Goal: Task Accomplishment & Management: Complete application form

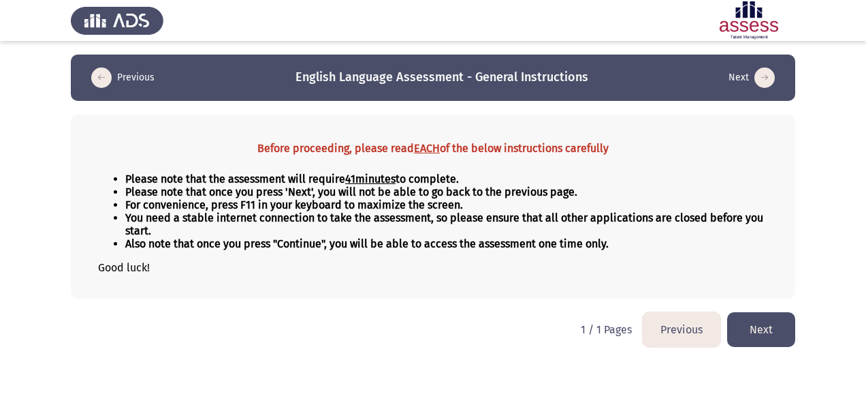
click at [749, 328] on button "Next" at bounding box center [761, 329] width 68 height 35
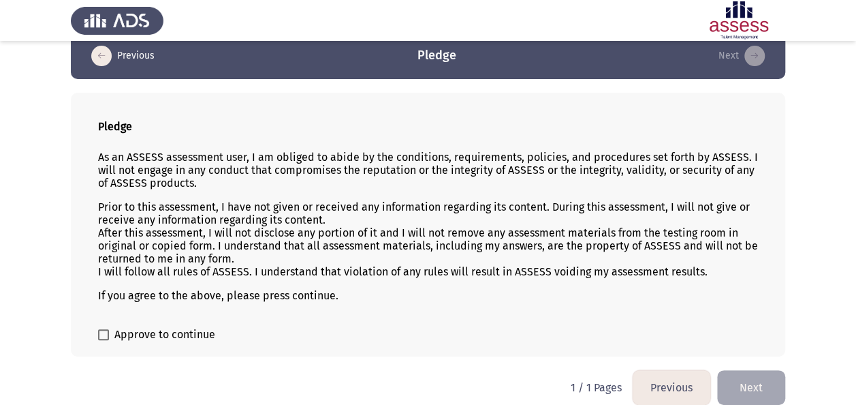
scroll to position [33, 0]
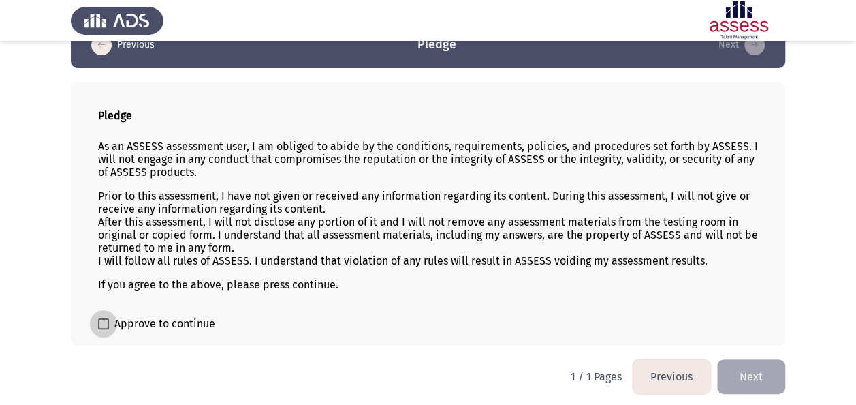
click at [110, 315] on label "Approve to continue" at bounding box center [156, 323] width 117 height 16
click at [104, 329] on input "Approve to continue" at bounding box center [103, 329] width 1 height 1
checkbox input "true"
click at [768, 366] on button "Next" at bounding box center [751, 376] width 68 height 35
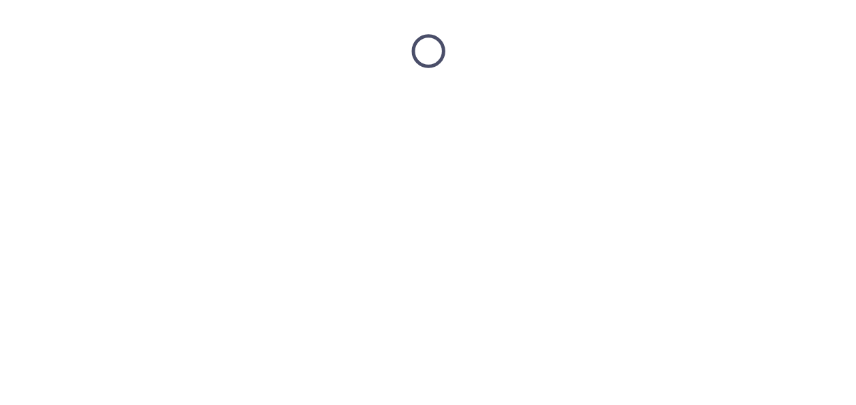
scroll to position [0, 0]
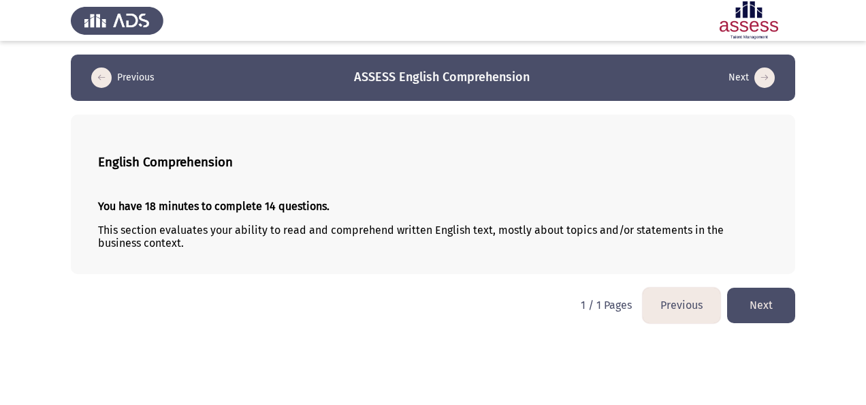
click at [770, 302] on button "Next" at bounding box center [761, 304] width 68 height 35
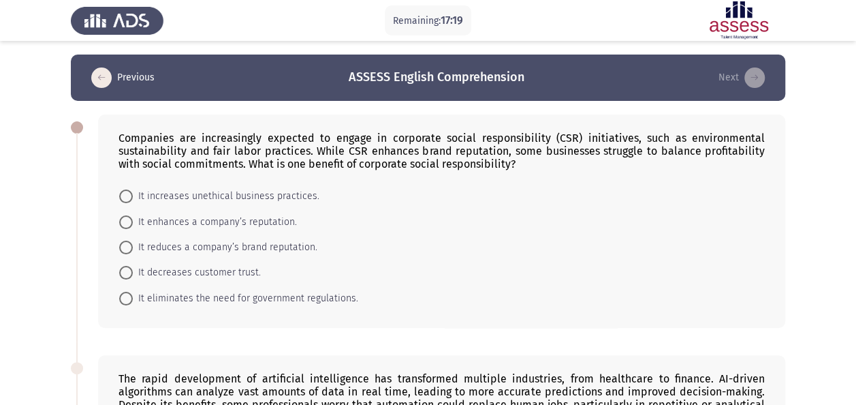
click at [263, 217] on span "It enhances a company’s reputation." at bounding box center [215, 222] width 164 height 16
click at [133, 217] on input "It enhances a company’s reputation." at bounding box center [126, 222] width 14 height 14
radio input "true"
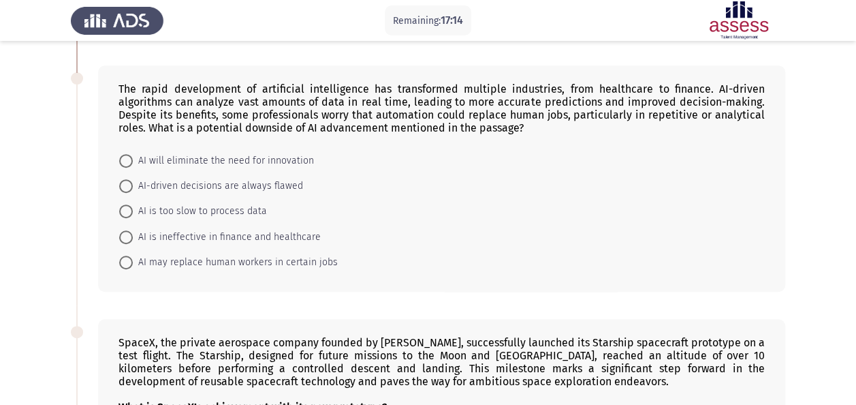
scroll to position [272, 0]
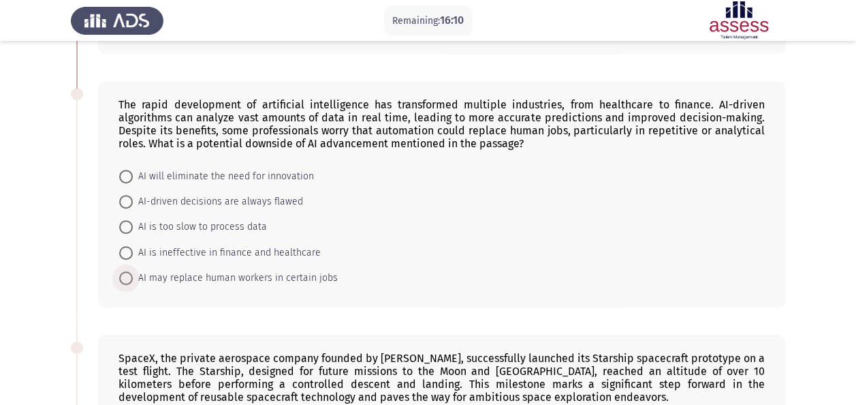
click at [317, 271] on span "AI may replace human workers in certain jobs" at bounding box center [235, 278] width 205 height 16
click at [133, 271] on input "AI may replace human workers in certain jobs" at bounding box center [126, 278] width 14 height 14
radio input "true"
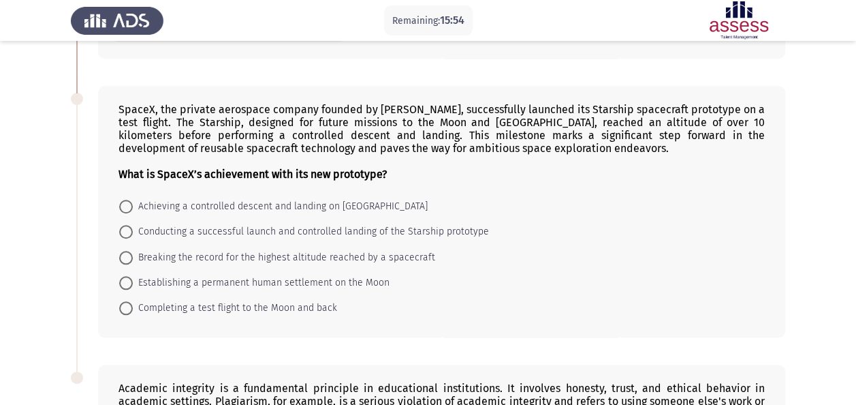
scroll to position [519, 0]
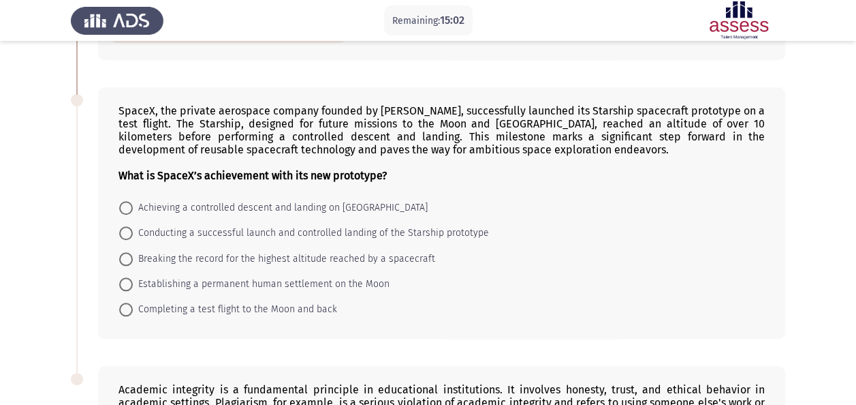
click at [287, 195] on mat-radio-button "Achieving a controlled descent and landing on Mars" at bounding box center [273, 207] width 326 height 25
click at [290, 200] on span "Achieving a controlled descent and landing on Mars" at bounding box center [280, 208] width 295 height 16
click at [133, 201] on input "Achieving a controlled descent and landing on Mars" at bounding box center [126, 208] width 14 height 14
radio input "true"
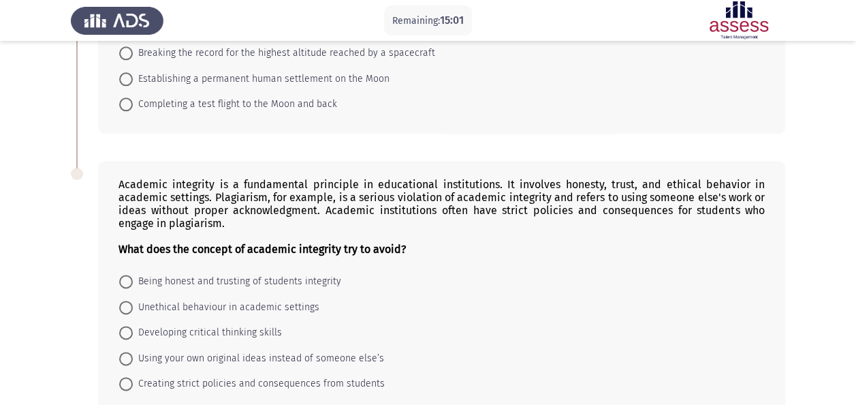
scroll to position [791, 0]
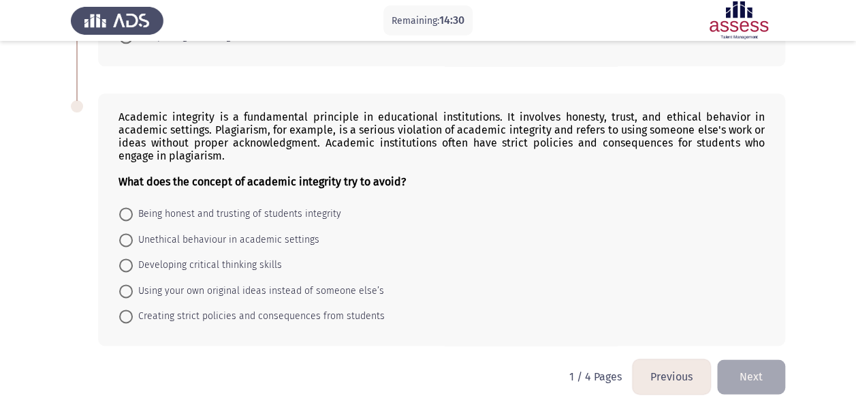
click at [204, 237] on span "Unethical behaviour in academic settings" at bounding box center [226, 240] width 187 height 16
click at [133, 237] on input "Unethical behaviour in academic settings" at bounding box center [126, 240] width 14 height 14
radio input "true"
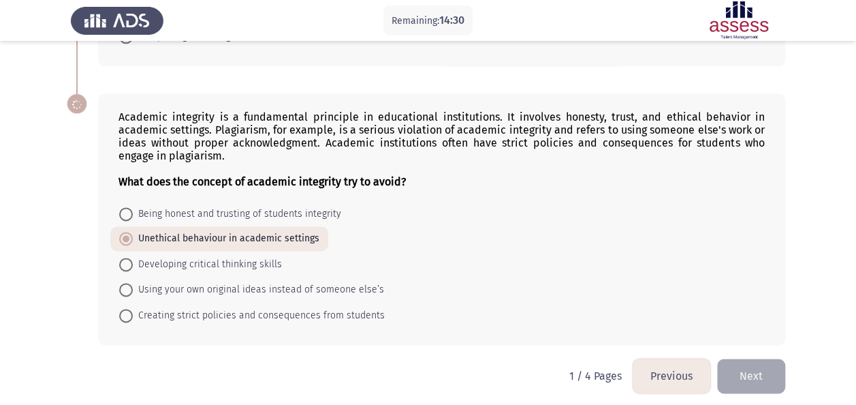
scroll to position [790, 0]
click at [774, 372] on button "Next" at bounding box center [751, 376] width 68 height 35
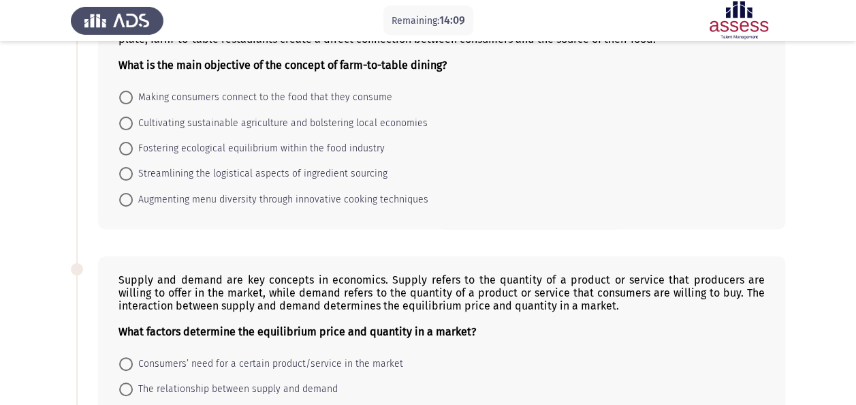
scroll to position [0, 0]
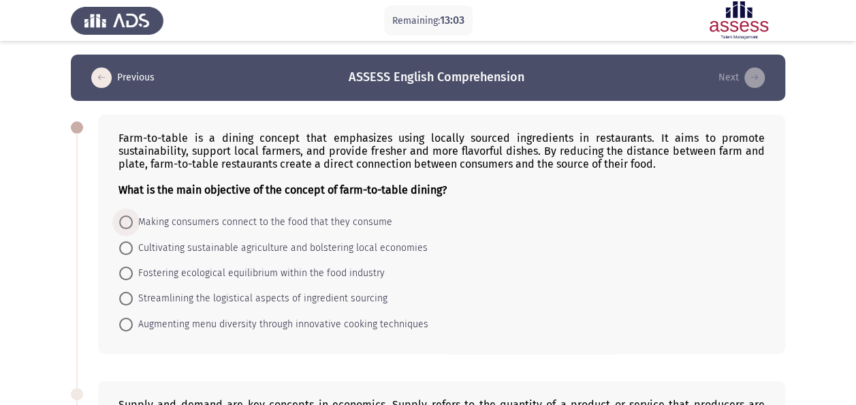
click at [290, 217] on span "Making consumers connect to the food that they consume" at bounding box center [262, 222] width 259 height 16
click at [133, 217] on input "Making consumers connect to the food that they consume" at bounding box center [126, 222] width 14 height 14
radio input "true"
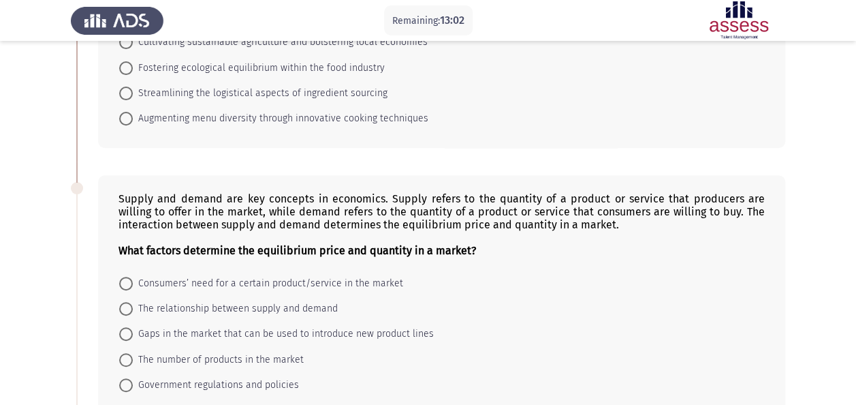
scroll to position [341, 0]
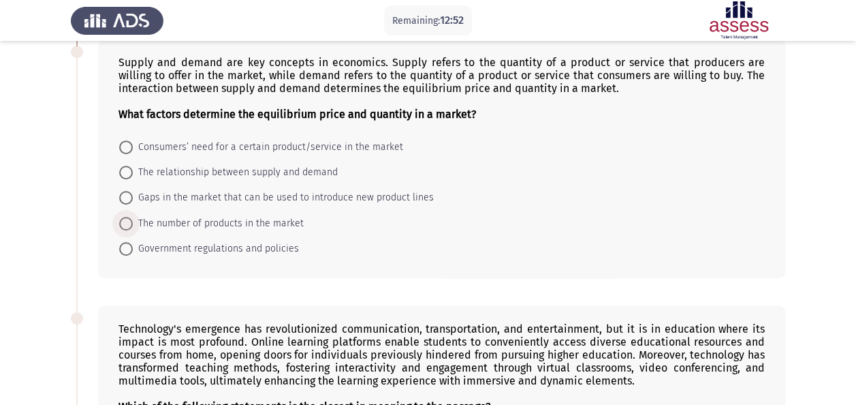
click at [287, 219] on span "The number of products in the market" at bounding box center [218, 223] width 171 height 16
click at [133, 219] on input "The number of products in the market" at bounding box center [126, 224] width 14 height 14
radio input "true"
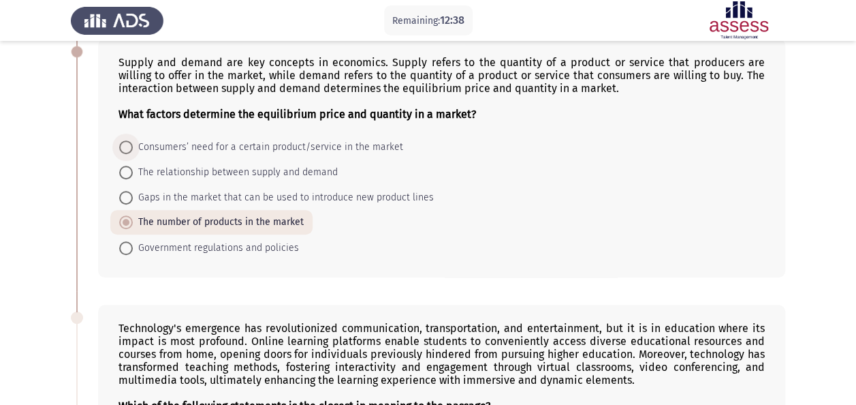
click at [298, 147] on span "Consumers’ need for a certain product/service in the market" at bounding box center [268, 147] width 270 height 16
click at [133, 147] on input "Consumers’ need for a certain product/service in the market" at bounding box center [126, 147] width 14 height 14
radio input "true"
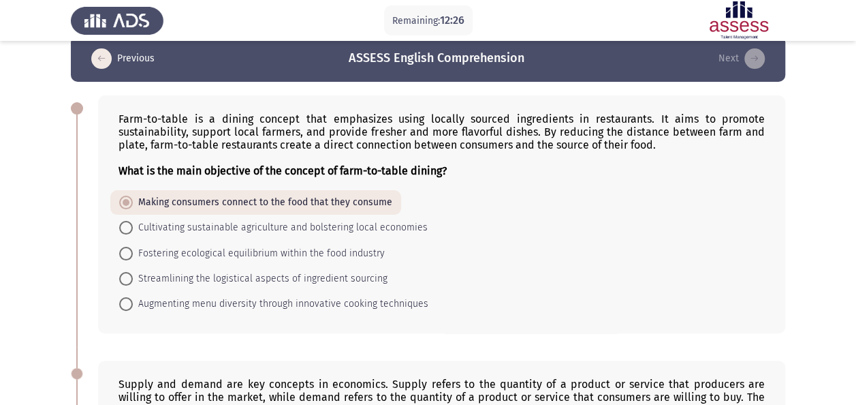
scroll to position [0, 0]
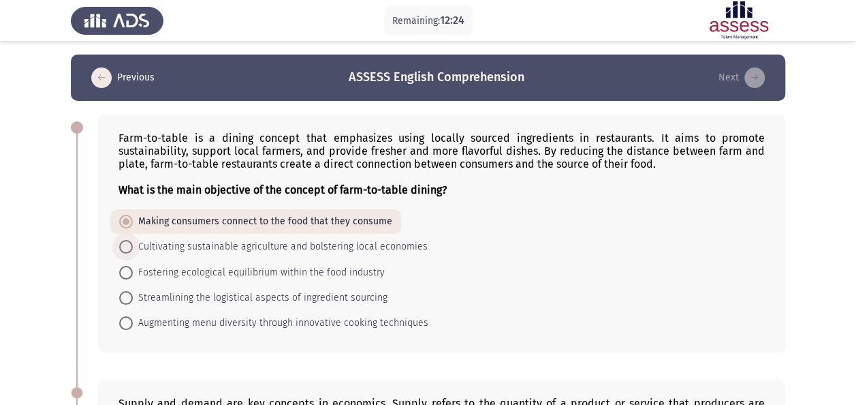
click at [301, 239] on span "Cultivating sustainable agriculture and bolstering local economies" at bounding box center [280, 246] width 295 height 16
click at [133, 240] on input "Cultivating sustainable agriculture and bolstering local economies" at bounding box center [126, 247] width 14 height 14
radio input "true"
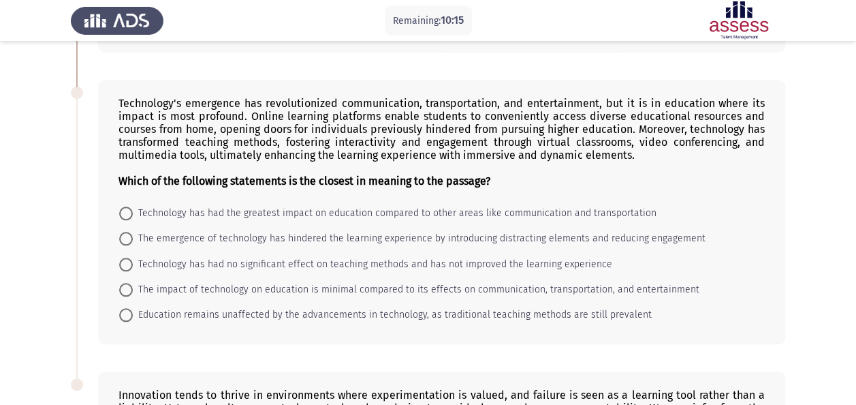
scroll to position [545, 0]
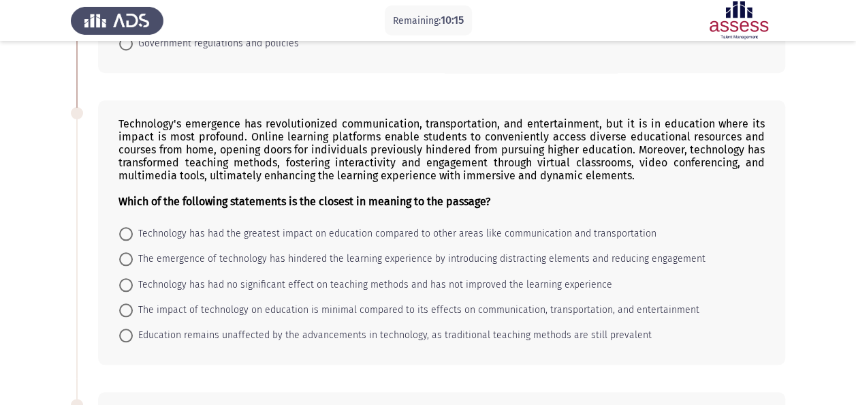
click at [131, 123] on div "Technology's emergence has revolutionized communication, transportation, and en…" at bounding box center [442, 162] width 646 height 91
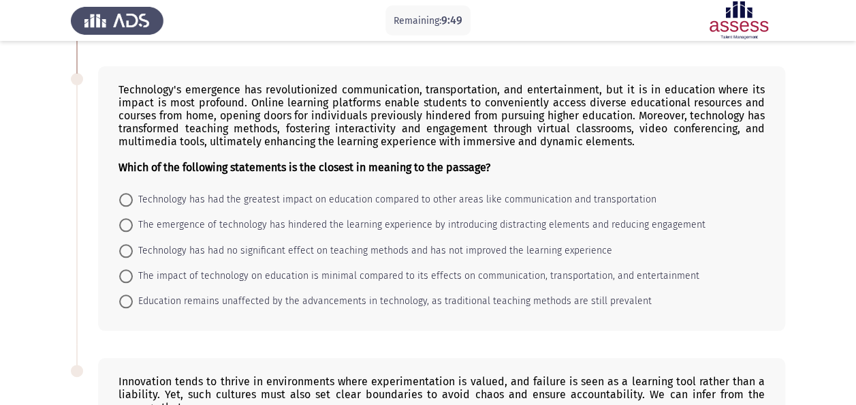
scroll to position [599, 0]
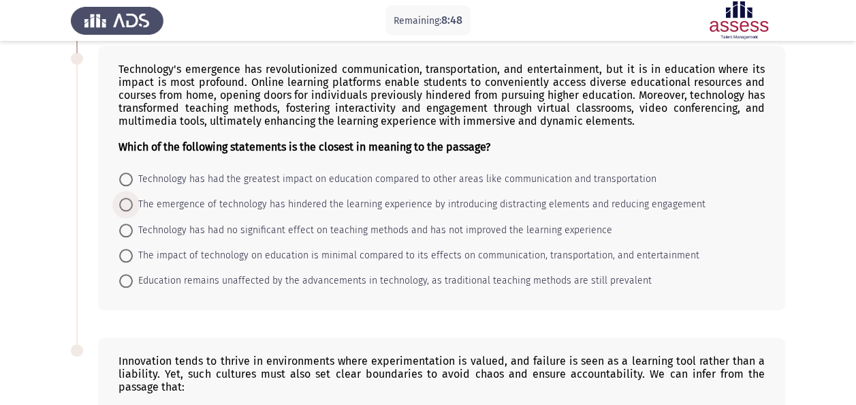
click at [214, 199] on span "The emergence of technology has hindered the learning experience by introducing…" at bounding box center [419, 204] width 573 height 16
click at [133, 199] on input "The emergence of technology has hindered the learning experience by introducing…" at bounding box center [126, 205] width 14 height 14
radio input "true"
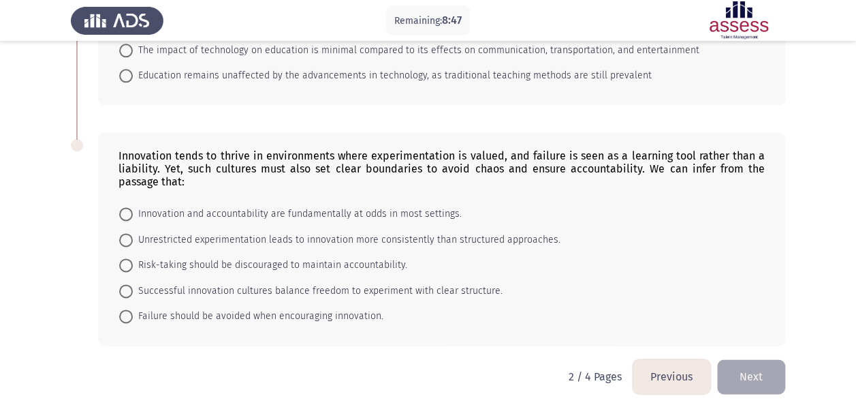
scroll to position [667, 0]
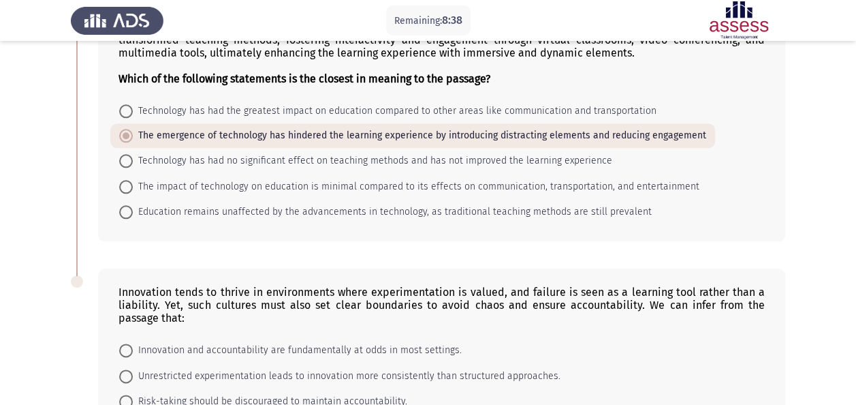
click at [217, 114] on mat-radio-button "Technology has had the greatest impact on education compared to other areas lik…" at bounding box center [387, 110] width 555 height 25
click at [219, 103] on span "Technology has had the greatest impact on education compared to other areas lik…" at bounding box center [395, 111] width 524 height 16
click at [133, 104] on input "Technology has had the greatest impact on education compared to other areas lik…" at bounding box center [126, 111] width 14 height 14
radio input "true"
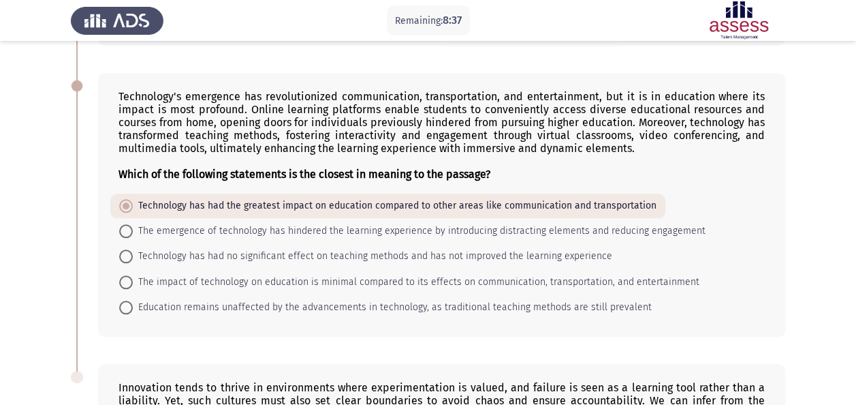
scroll to position [531, 0]
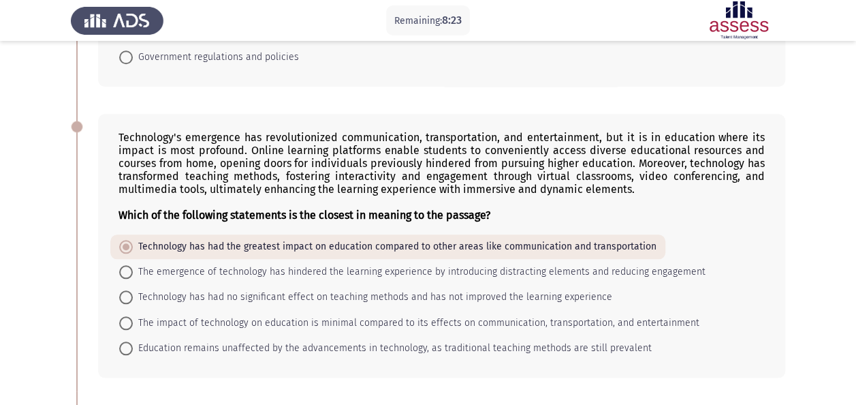
click at [263, 274] on mat-radio-button "The emergence of technology has hindered the learning experience by introducing…" at bounding box center [412, 271] width 604 height 25
click at [321, 275] on mat-radio-button "The emergence of technology has hindered the learning experience by introducing…" at bounding box center [412, 271] width 604 height 25
click at [345, 267] on span "The emergence of technology has hindered the learning experience by introducing…" at bounding box center [419, 272] width 573 height 16
click at [133, 267] on input "The emergence of technology has hindered the learning experience by introducing…" at bounding box center [126, 272] width 14 height 14
radio input "true"
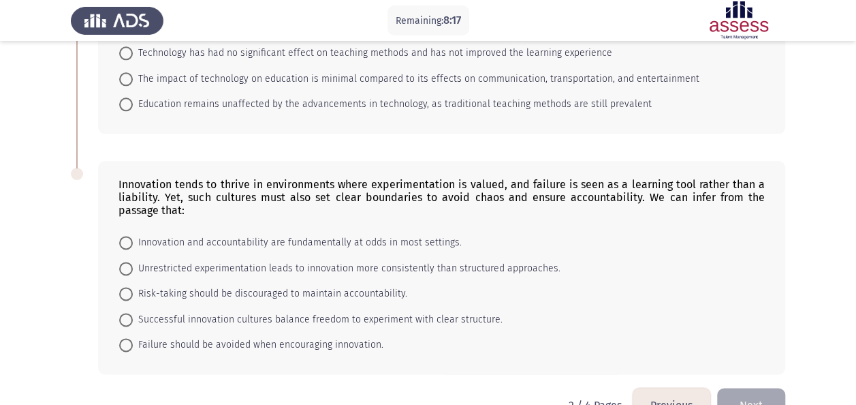
scroll to position [804, 0]
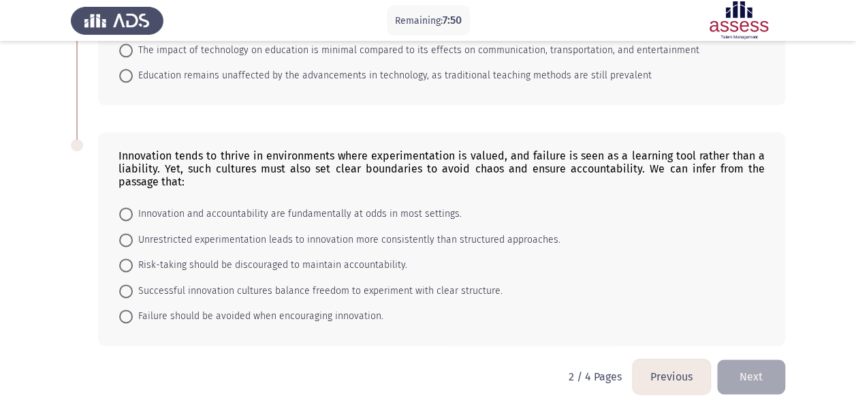
click at [391, 206] on span "Innovation and accountability are fundamentally at odds in most settings." at bounding box center [297, 214] width 329 height 16
click at [133, 207] on input "Innovation and accountability are fundamentally at odds in most settings." at bounding box center [126, 214] width 14 height 14
radio input "true"
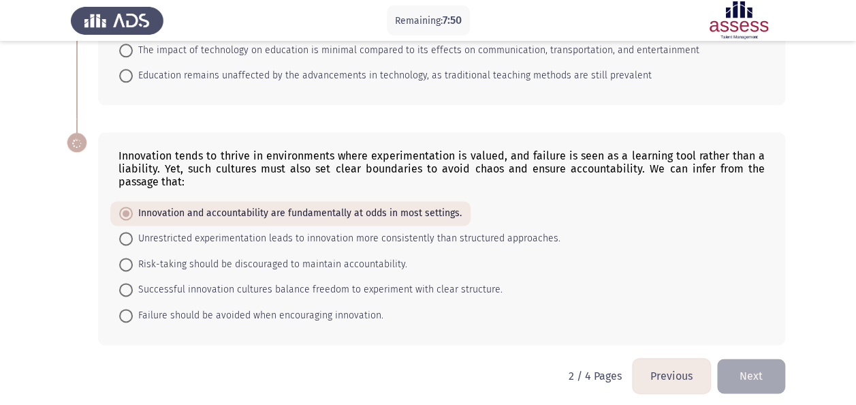
scroll to position [802, 0]
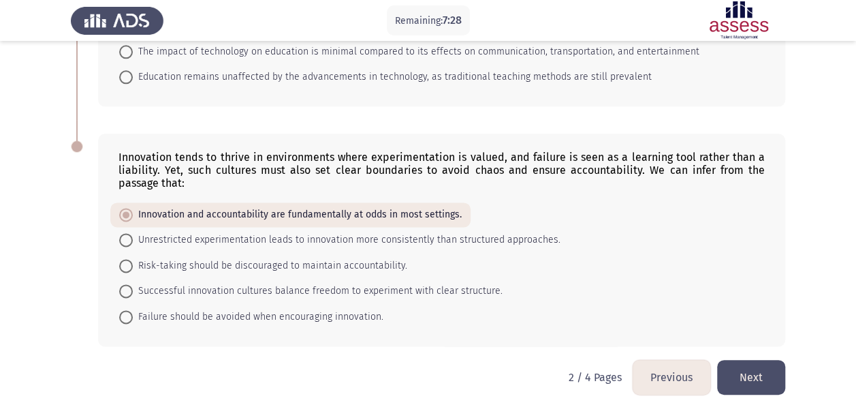
click at [753, 360] on button "Next" at bounding box center [751, 377] width 68 height 35
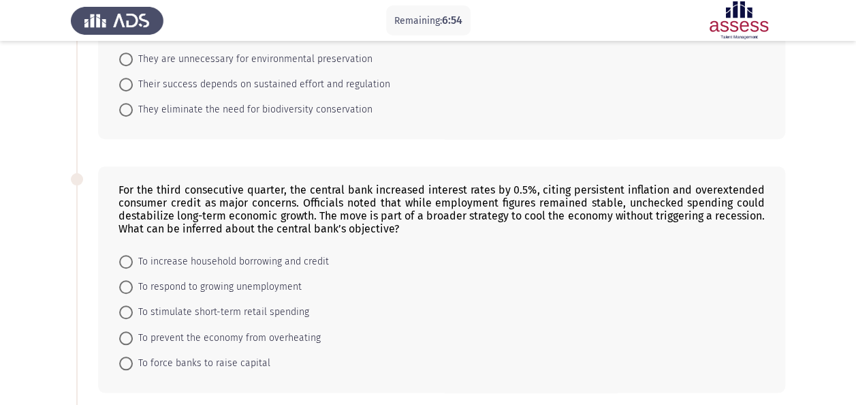
scroll to position [742, 0]
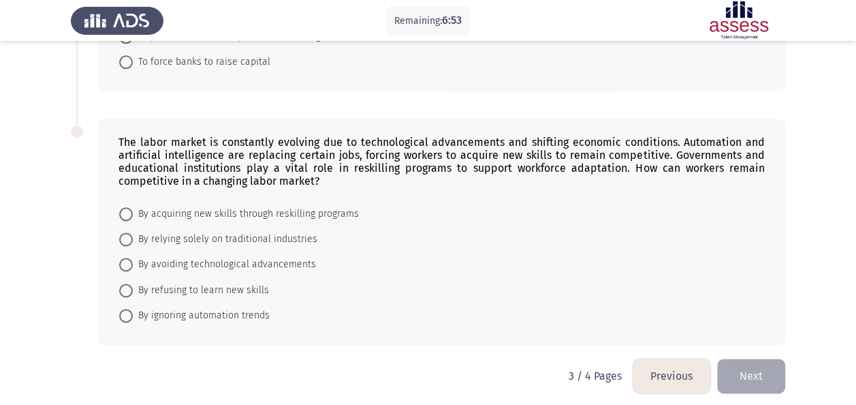
click at [681, 358] on button "Previous" at bounding box center [672, 375] width 78 height 35
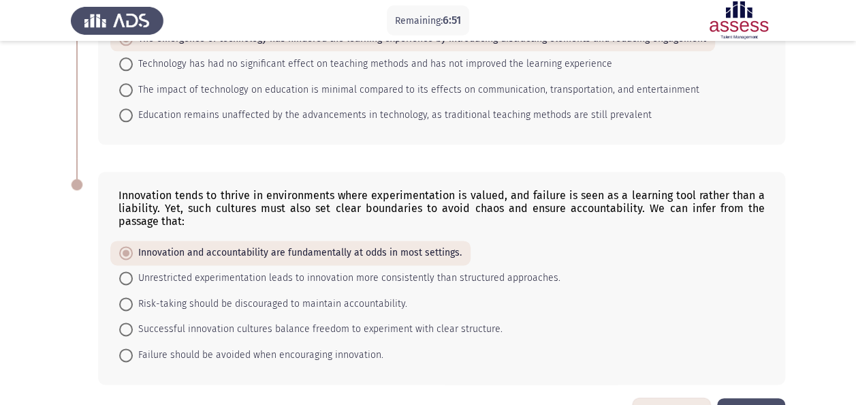
scroll to position [802, 0]
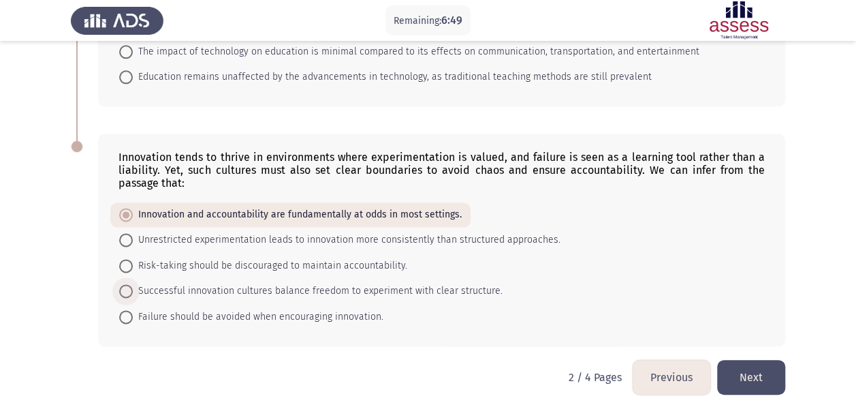
click at [324, 283] on span "Successful innovation cultures balance freedom to experiment with clear structu…" at bounding box center [318, 291] width 370 height 16
click at [133, 284] on input "Successful innovation cultures balance freedom to experiment with clear structu…" at bounding box center [126, 291] width 14 height 14
radio input "true"
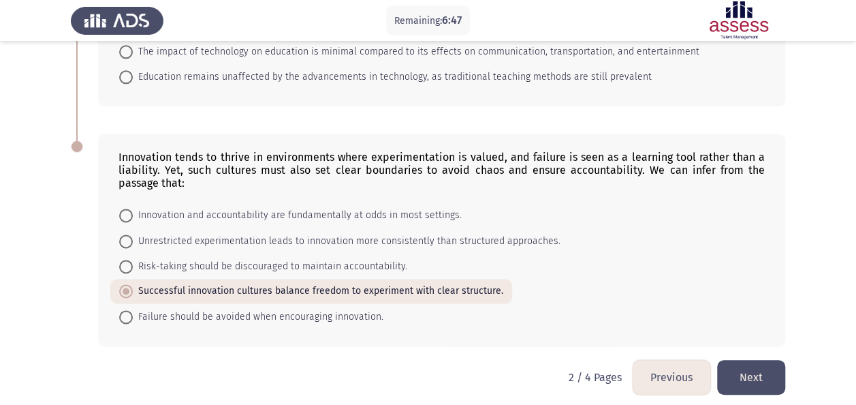
click at [763, 372] on button "Next" at bounding box center [751, 377] width 68 height 35
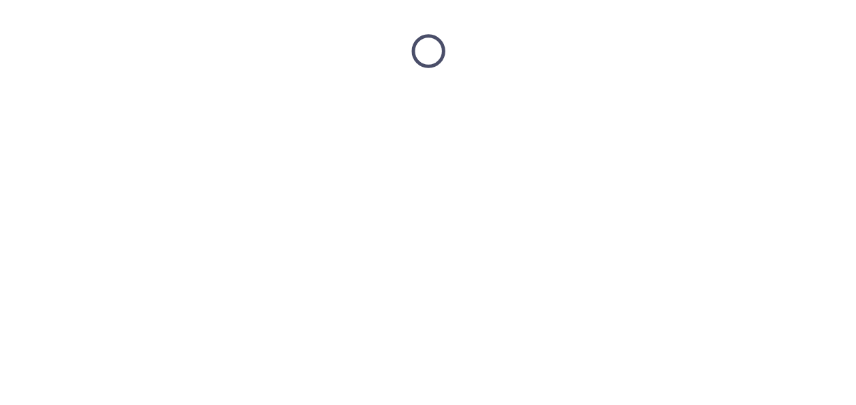
scroll to position [0, 0]
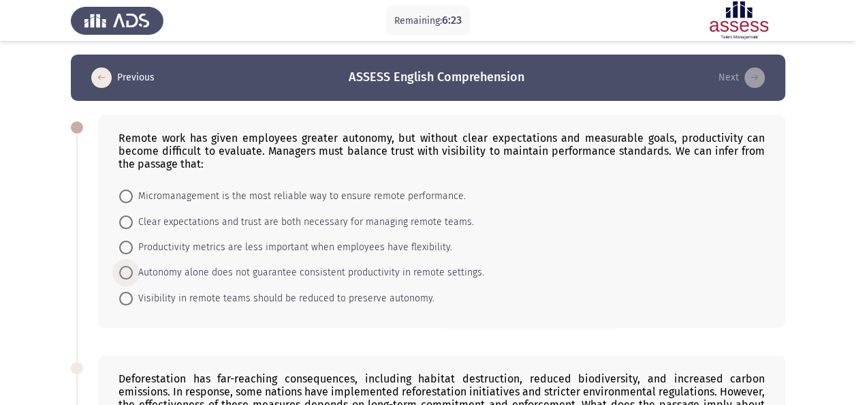
click at [410, 277] on span "Autonomy alone does not guarantee consistent productivity in remote settings." at bounding box center [308, 272] width 351 height 16
click at [133, 277] on input "Autonomy alone does not guarantee consistent productivity in remote settings." at bounding box center [126, 273] width 14 height 14
radio input "true"
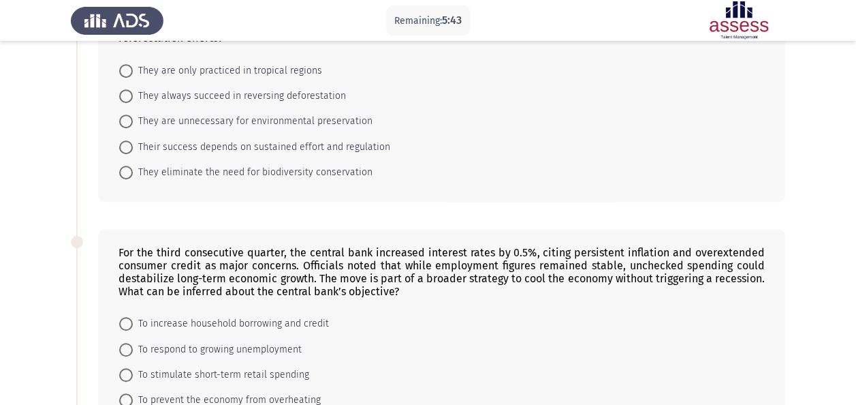
scroll to position [370, 0]
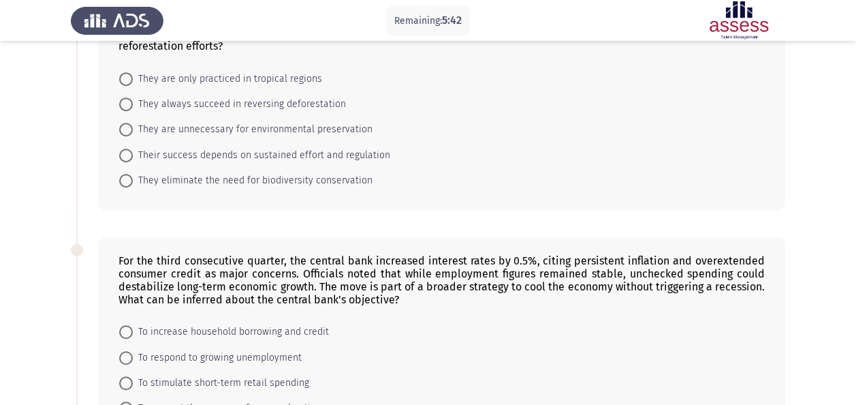
drag, startPoint x: 379, startPoint y: 202, endPoint x: 344, endPoint y: 163, distance: 52.1
click at [344, 163] on div "Deforestation has far-reaching consequences, including habitat destruction, red…" at bounding box center [441, 97] width 687 height 226
drag, startPoint x: 370, startPoint y: 177, endPoint x: 288, endPoint y: 154, distance: 84.9
click at [288, 65] on mat-radio-group "They are only practiced in tropical regions They always succeed in reversing de…" at bounding box center [437, 65] width 654 height 0
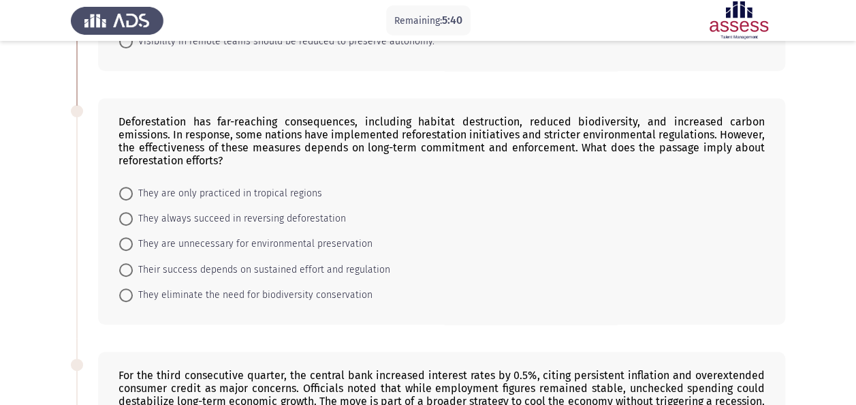
scroll to position [255, 0]
drag, startPoint x: 139, startPoint y: 119, endPoint x: 227, endPoint y: 138, distance: 90.6
click at [227, 138] on div "Deforestation has far-reaching consequences, including habitat destruction, red…" at bounding box center [442, 142] width 646 height 52
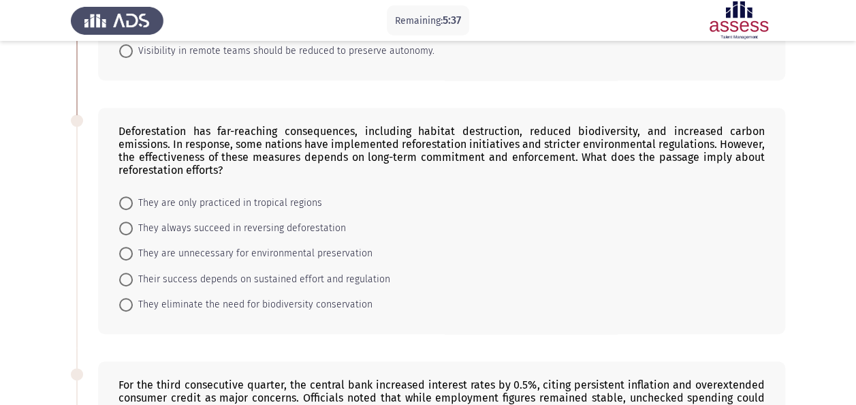
scroll to position [247, 0]
click at [375, 189] on form "They are only practiced in tropical regions They always succeed in reversing de…" at bounding box center [442, 252] width 646 height 127
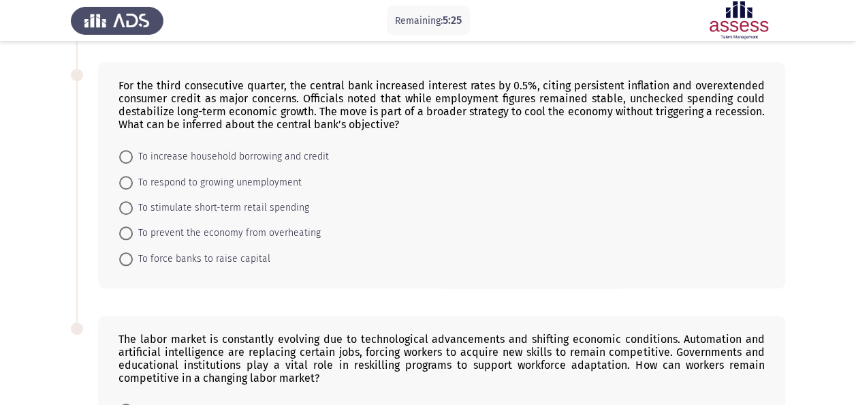
scroll to position [546, 0]
click at [280, 155] on span "To increase household borrowing and credit" at bounding box center [231, 156] width 196 height 16
click at [133, 155] on input "To increase household borrowing and credit" at bounding box center [126, 156] width 14 height 14
radio input "true"
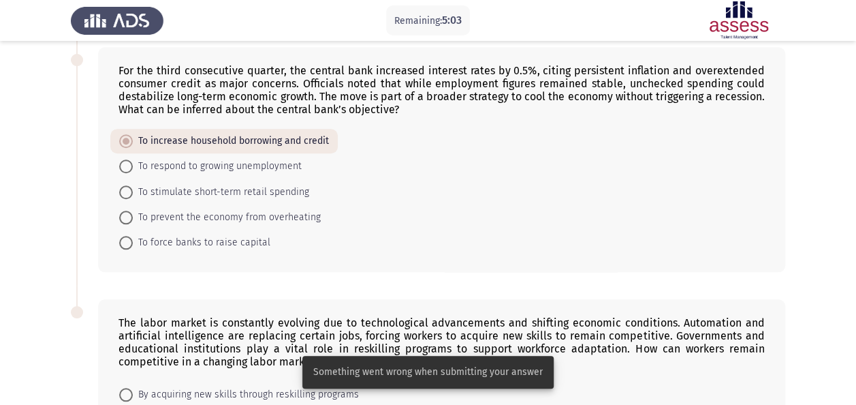
scroll to position [561, 0]
click at [270, 184] on span "To stimulate short-term retail spending" at bounding box center [221, 191] width 176 height 16
click at [133, 185] on input "To stimulate short-term retail spending" at bounding box center [126, 192] width 14 height 14
radio input "true"
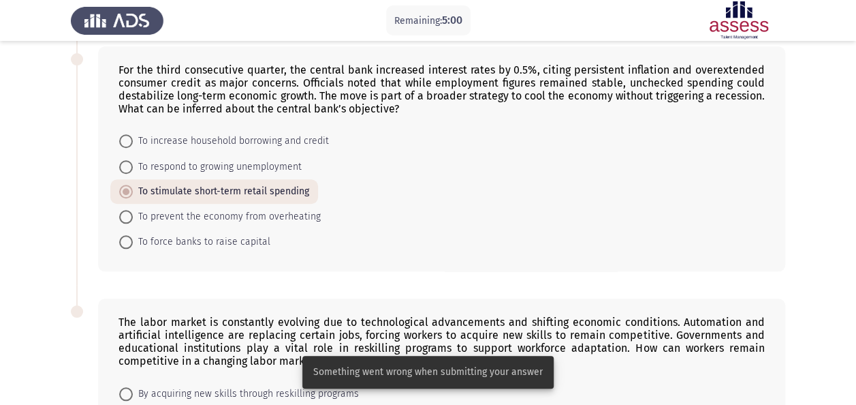
click at [264, 210] on span "To prevent the economy from overheating" at bounding box center [227, 216] width 188 height 16
click at [133, 210] on input "To prevent the economy from overheating" at bounding box center [126, 217] width 14 height 14
radio input "true"
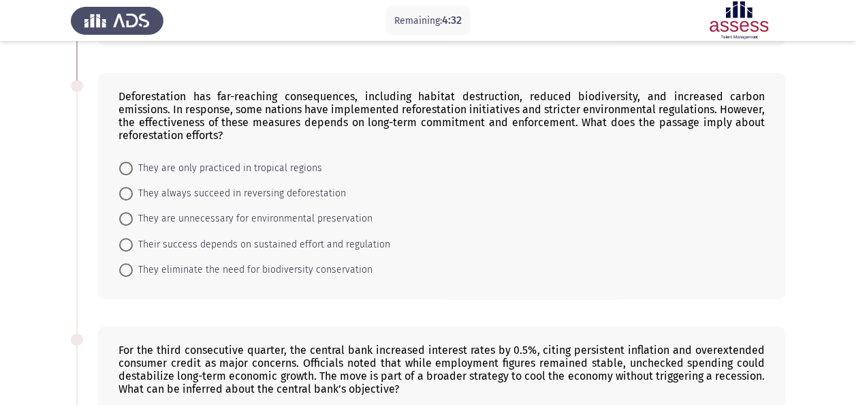
scroll to position [286, 0]
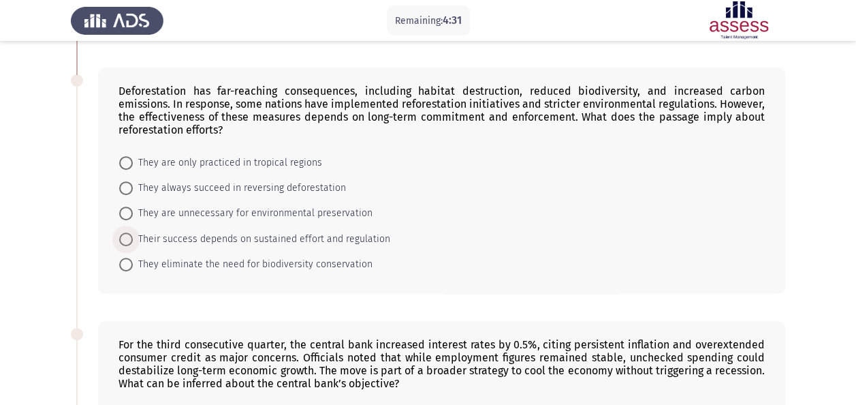
click at [234, 242] on span "Their success depends on sustained effort and regulation" at bounding box center [261, 239] width 257 height 16
click at [133, 242] on input "Their success depends on sustained effort and regulation" at bounding box center [126, 239] width 14 height 14
radio input "true"
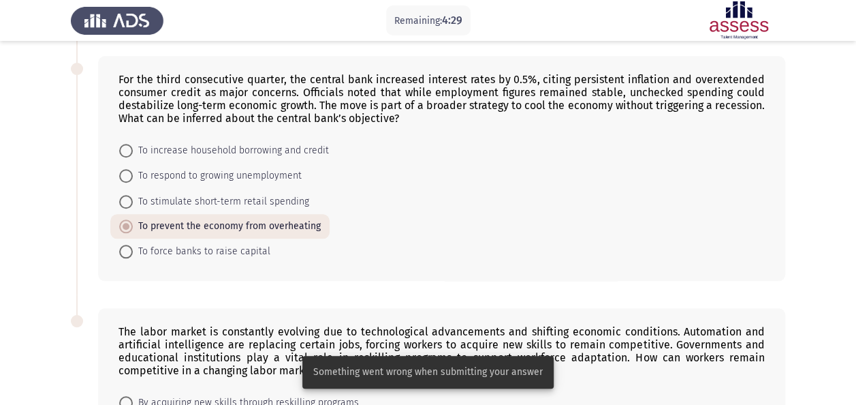
scroll to position [740, 0]
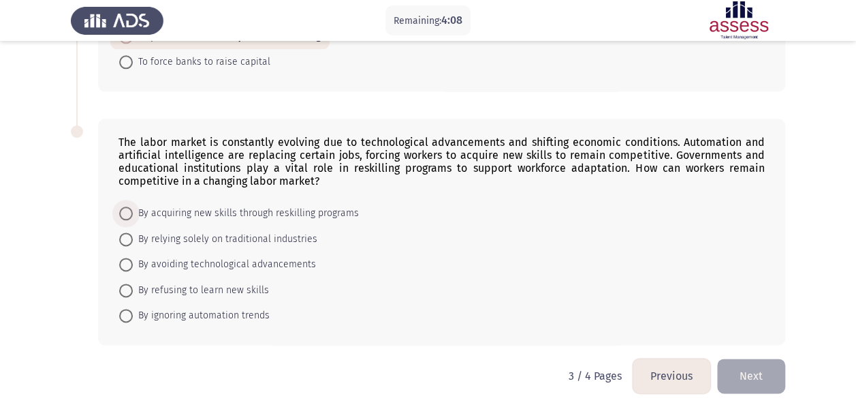
click at [343, 205] on span "By acquiring new skills through reskilling programs" at bounding box center [246, 213] width 226 height 16
click at [133, 206] on input "By acquiring new skills through reskilling programs" at bounding box center [126, 213] width 14 height 14
radio input "true"
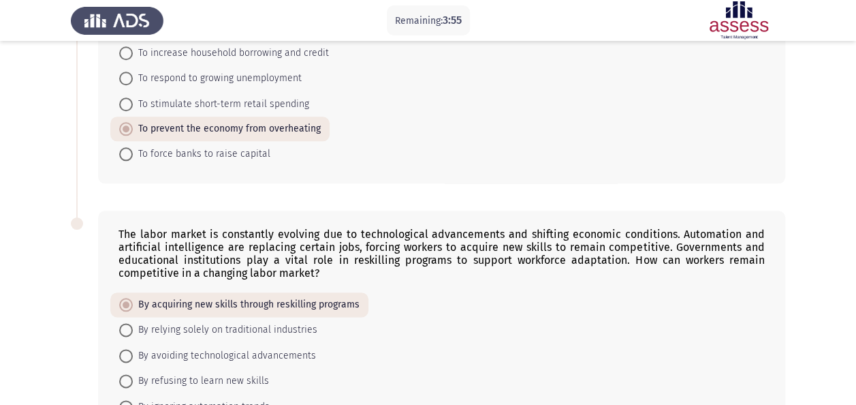
scroll to position [739, 0]
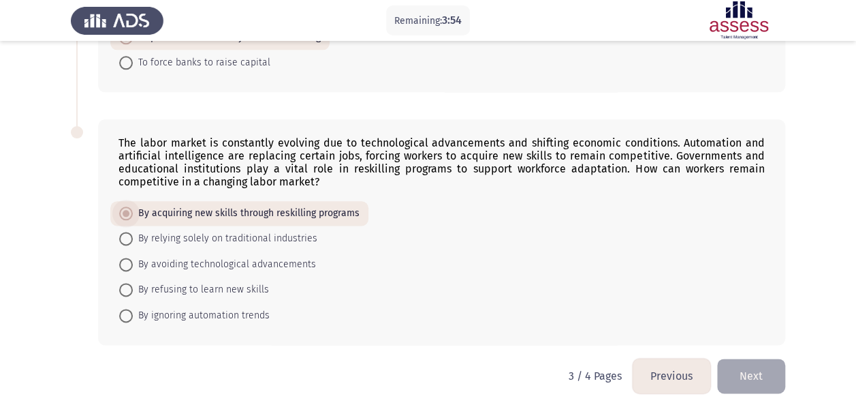
click at [338, 205] on span "By acquiring new skills through reskilling programs" at bounding box center [246, 213] width 227 height 16
click at [133, 206] on input "By acquiring new skills through reskilling programs" at bounding box center [126, 213] width 14 height 14
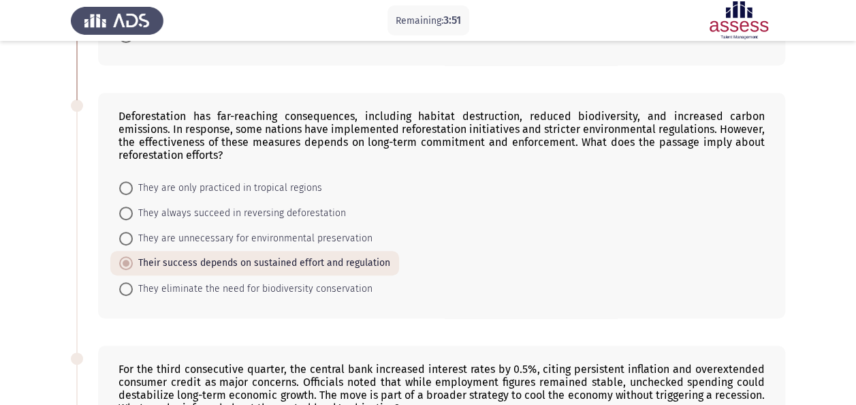
scroll to position [453, 0]
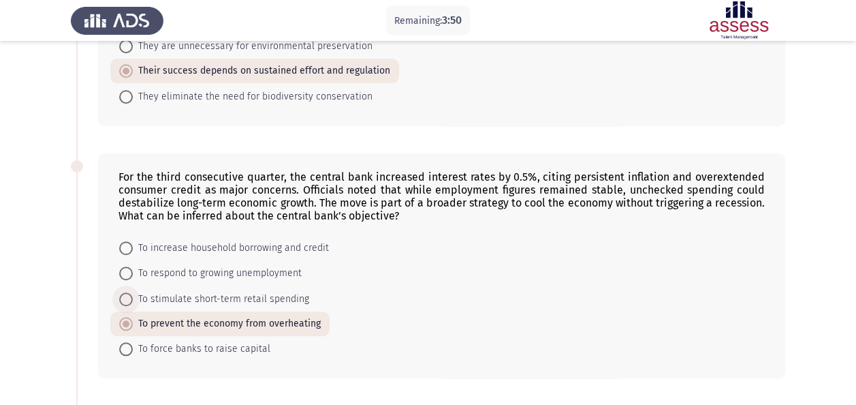
click at [179, 291] on span "To stimulate short-term retail spending" at bounding box center [221, 299] width 176 height 16
click at [133, 292] on input "To stimulate short-term retail spending" at bounding box center [126, 299] width 14 height 14
radio input "true"
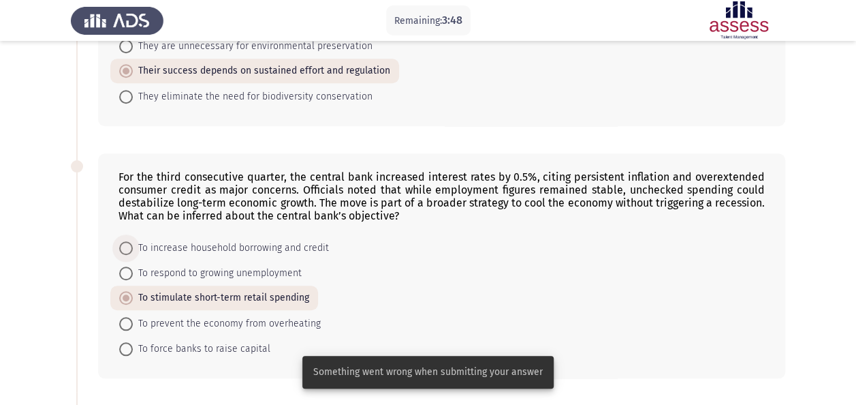
click at [178, 245] on span "To increase household borrowing and credit" at bounding box center [231, 248] width 196 height 16
click at [133, 245] on input "To increase household borrowing and credit" at bounding box center [126, 248] width 14 height 14
radio input "true"
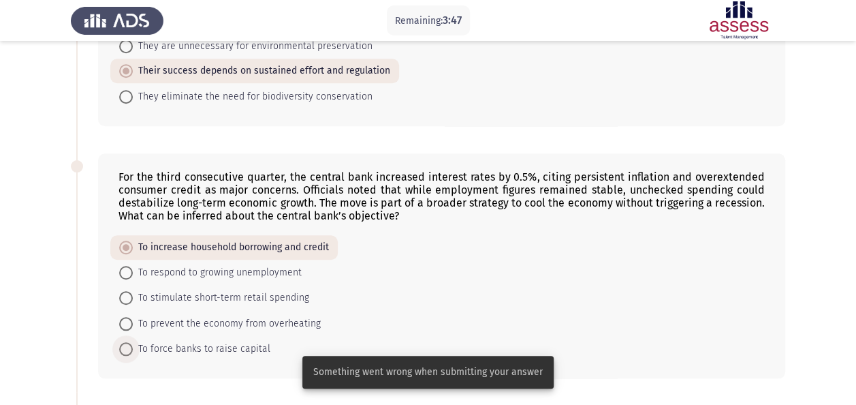
click at [184, 341] on span "To force banks to raise capital" at bounding box center [202, 349] width 138 height 16
click at [133, 342] on input "To force banks to raise capital" at bounding box center [126, 349] width 14 height 14
radio input "true"
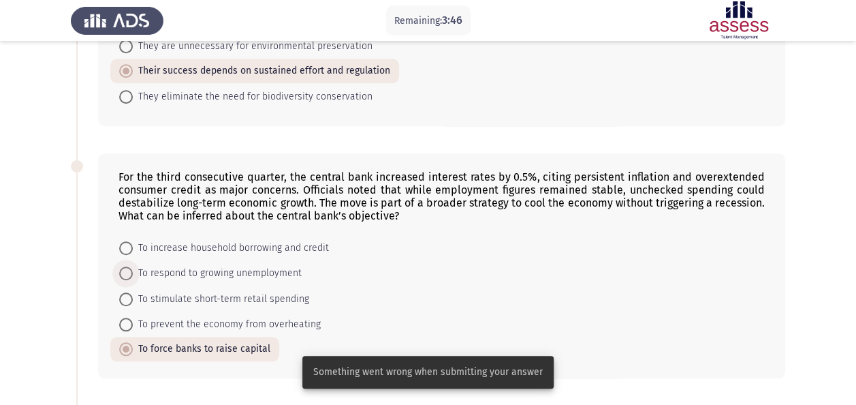
click at [202, 265] on span "To respond to growing unemployment" at bounding box center [217, 273] width 169 height 16
click at [133, 266] on input "To respond to growing unemployment" at bounding box center [126, 273] width 14 height 14
radio input "true"
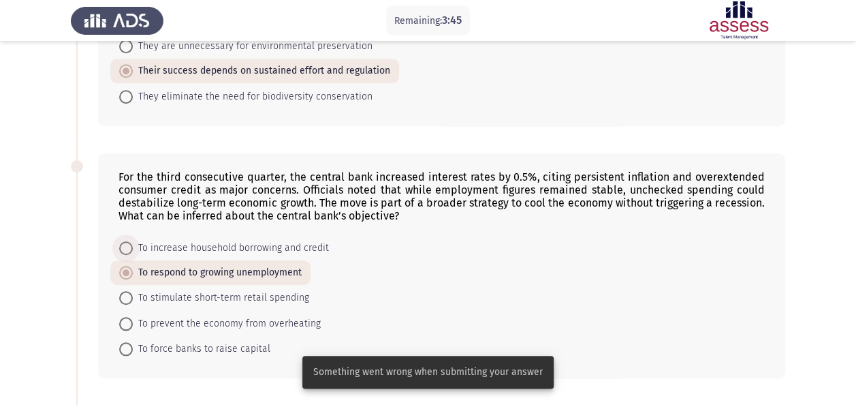
click at [189, 240] on span "To increase household borrowing and credit" at bounding box center [231, 248] width 196 height 16
click at [133, 241] on input "To increase household borrowing and credit" at bounding box center [126, 248] width 14 height 14
radio input "true"
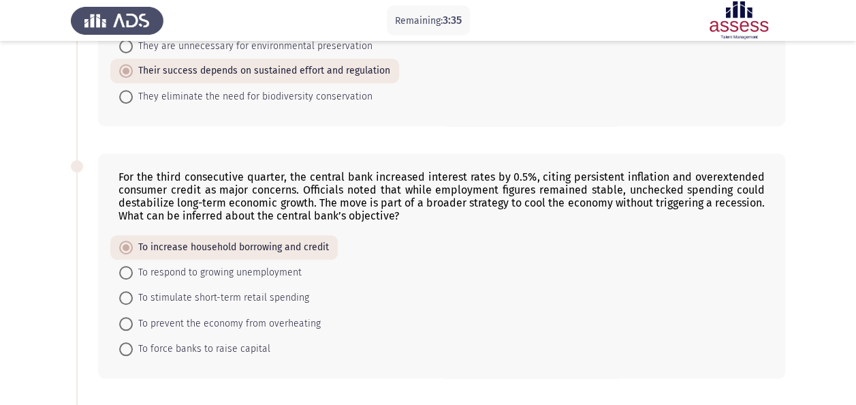
click at [185, 285] on mat-radio-button "To stimulate short-term retail spending" at bounding box center [214, 297] width 208 height 25
click at [185, 289] on span "To stimulate short-term retail spending" at bounding box center [221, 297] width 176 height 16
click at [133, 291] on input "To stimulate short-term retail spending" at bounding box center [126, 298] width 14 height 14
radio input "true"
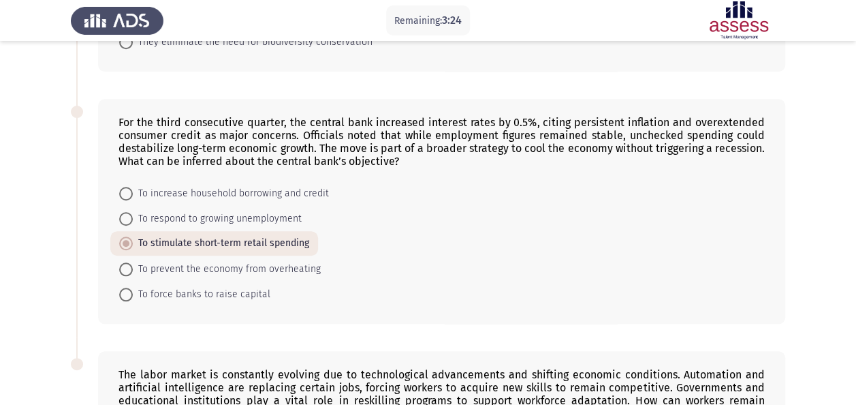
scroll to position [509, 0]
click at [206, 238] on span "To stimulate short-term retail spending" at bounding box center [221, 242] width 176 height 16
click at [133, 238] on input "To stimulate short-term retail spending" at bounding box center [126, 242] width 14 height 14
click at [208, 211] on span "To respond to growing unemployment" at bounding box center [217, 217] width 169 height 16
click at [133, 211] on input "To respond to growing unemployment" at bounding box center [126, 217] width 14 height 14
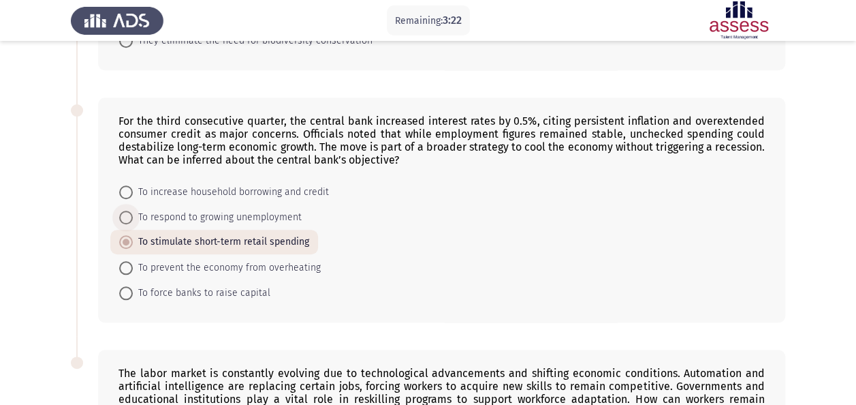
radio input "true"
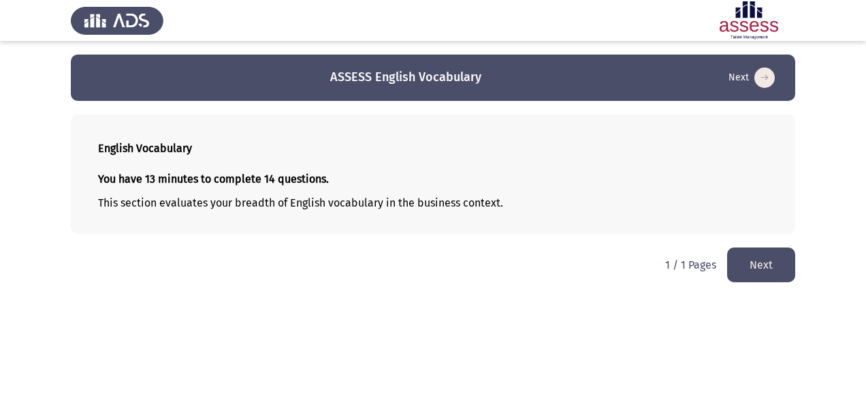
click at [749, 252] on button "Next" at bounding box center [761, 264] width 68 height 35
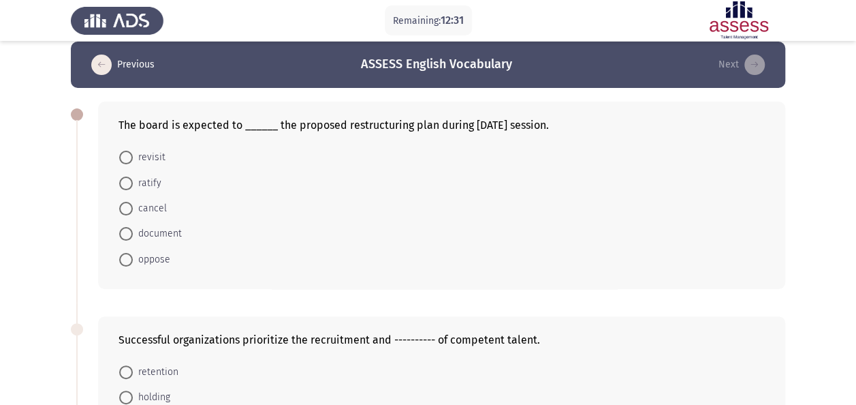
scroll to position [14, 0]
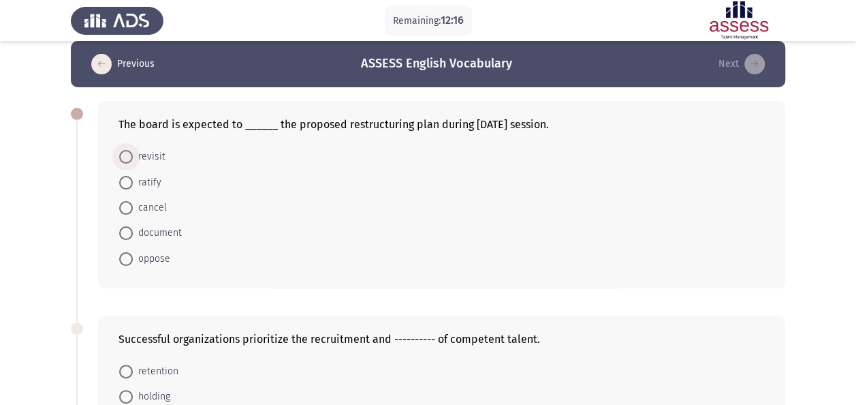
click at [159, 159] on span "revisit" at bounding box center [149, 156] width 33 height 16
click at [133, 159] on input "revisit" at bounding box center [126, 157] width 14 height 14
radio input "true"
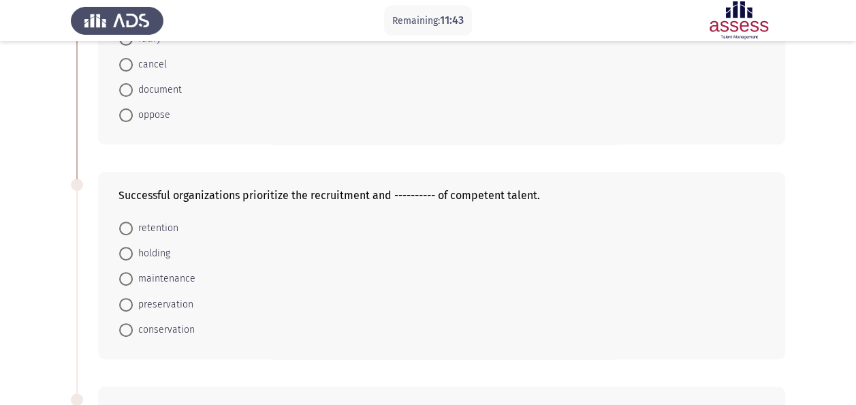
scroll to position [157, 0]
click at [156, 223] on span "retention" at bounding box center [156, 227] width 46 height 16
click at [133, 223] on input "retention" at bounding box center [126, 228] width 14 height 14
radio input "true"
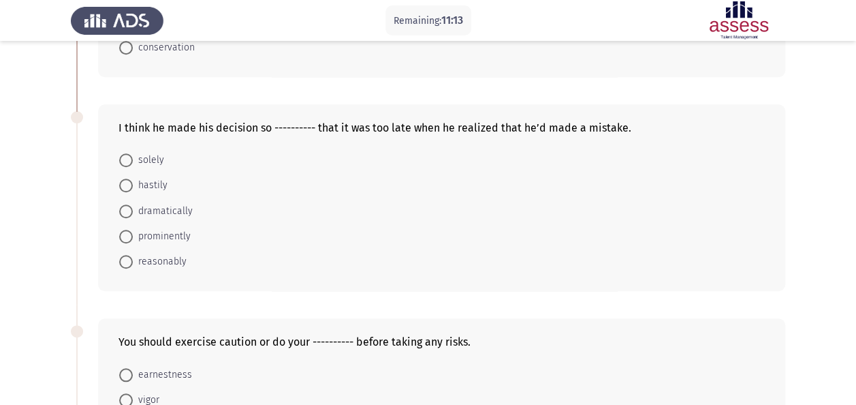
scroll to position [438, 0]
click at [165, 234] on span "prominently" at bounding box center [162, 235] width 58 height 16
click at [133, 234] on input "prominently" at bounding box center [126, 236] width 14 height 14
radio input "true"
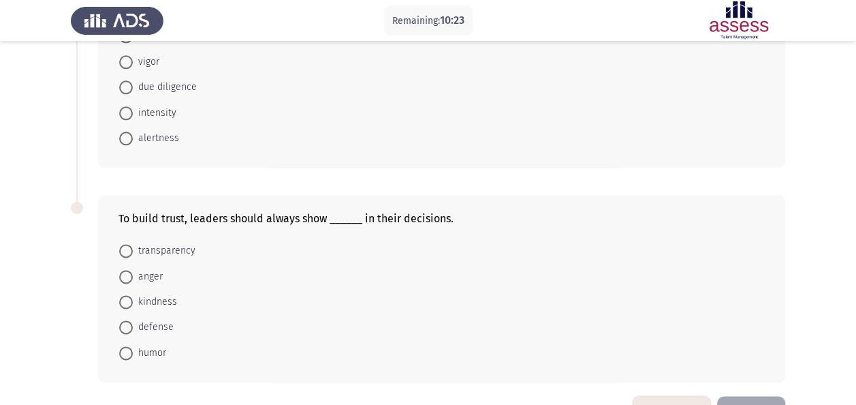
scroll to position [775, 0]
click at [189, 249] on span "transparency" at bounding box center [164, 250] width 63 height 16
click at [133, 249] on input "transparency" at bounding box center [126, 250] width 14 height 14
radio input "true"
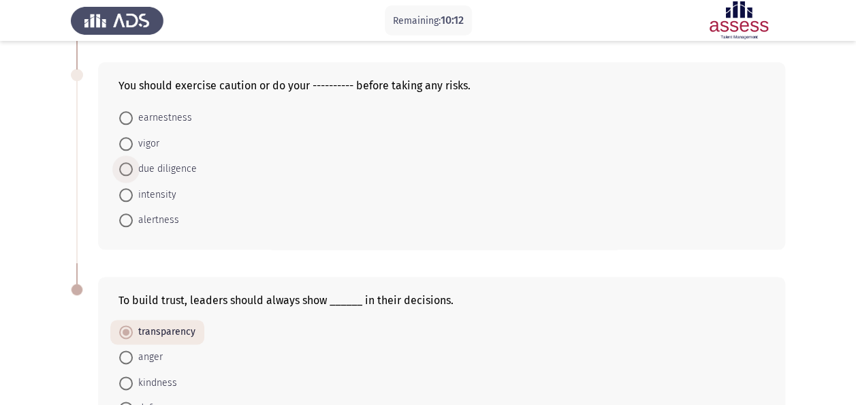
click at [168, 163] on span "due diligence" at bounding box center [165, 169] width 64 height 16
click at [133, 163] on input "due diligence" at bounding box center [126, 169] width 14 height 14
radio input "true"
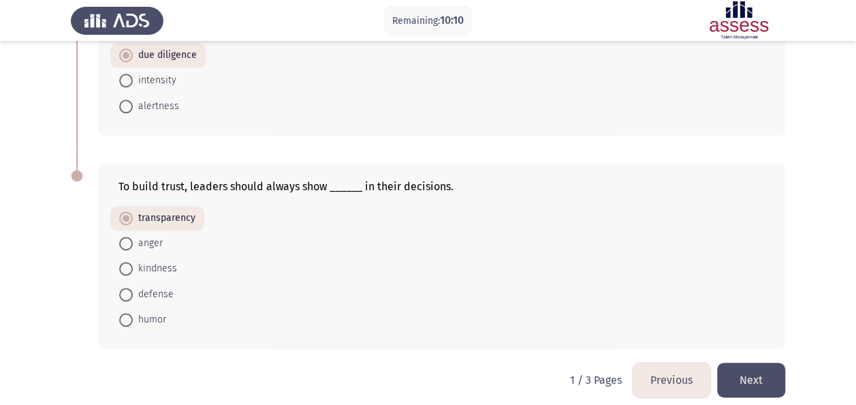
scroll to position [812, 0]
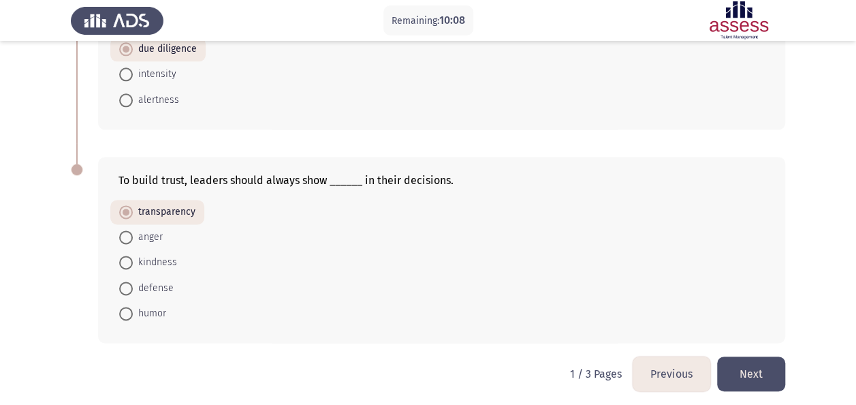
click at [768, 375] on button "Next" at bounding box center [751, 373] width 68 height 35
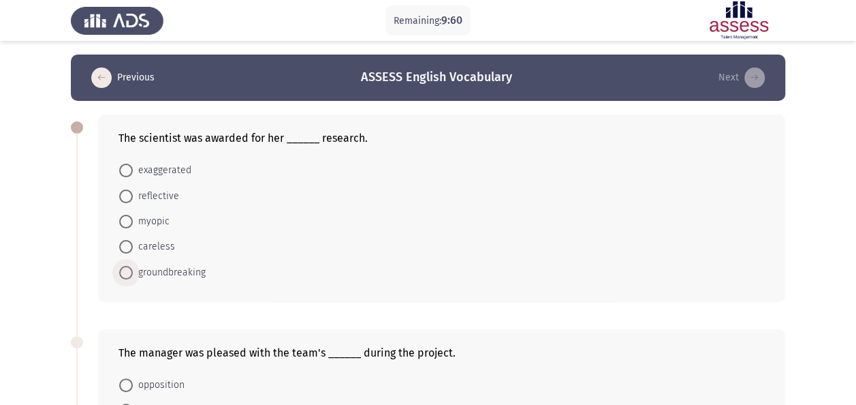
click at [157, 270] on span "groundbreaking" at bounding box center [169, 272] width 73 height 16
click at [133, 270] on input "groundbreaking" at bounding box center [126, 273] width 14 height 14
radio input "true"
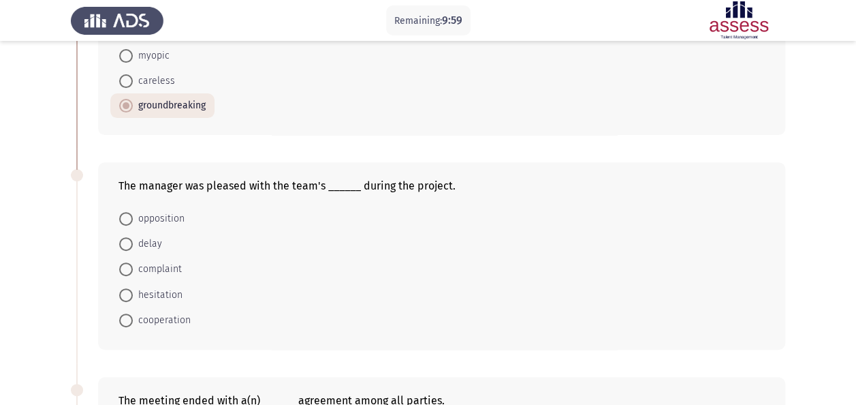
scroll to position [166, 0]
click at [178, 318] on span "cooperation" at bounding box center [162, 319] width 58 height 16
click at [133, 318] on input "cooperation" at bounding box center [126, 320] width 14 height 14
radio input "true"
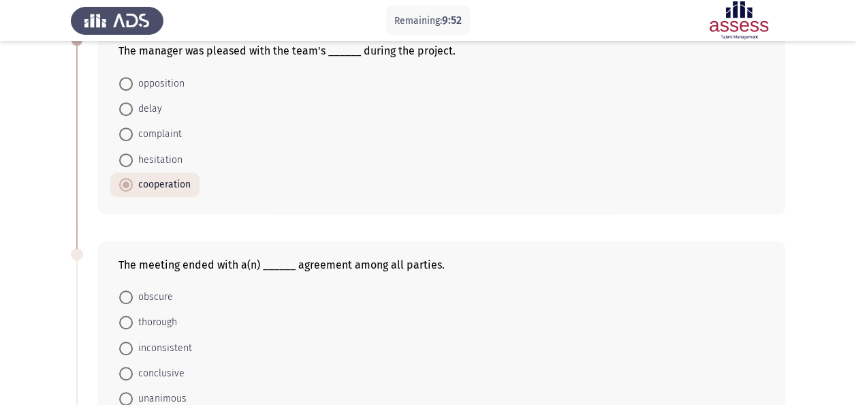
scroll to position [351, 0]
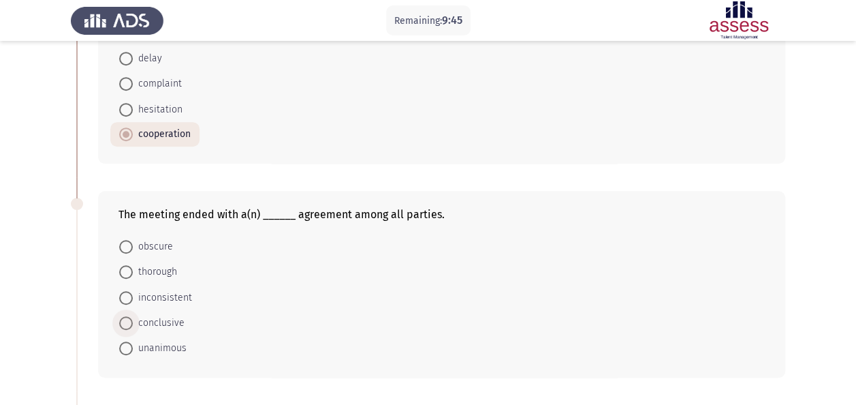
click at [165, 315] on span "conclusive" at bounding box center [159, 323] width 52 height 16
click at [133, 316] on input "conclusive" at bounding box center [126, 323] width 14 height 14
radio input "true"
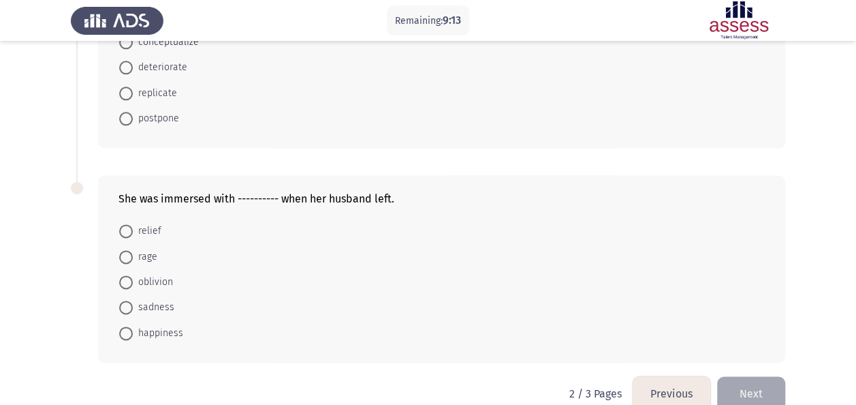
scroll to position [795, 0]
click at [153, 249] on span "rage" at bounding box center [145, 256] width 25 height 16
click at [133, 249] on input "rage" at bounding box center [126, 256] width 14 height 14
radio input "true"
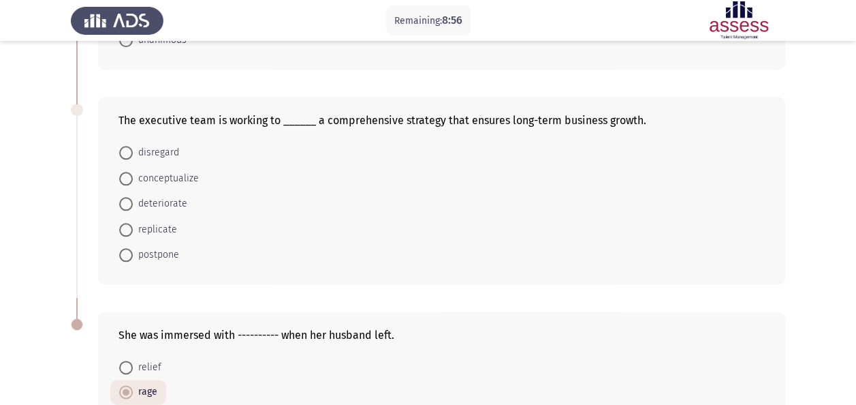
scroll to position [658, 0]
click at [161, 171] on span "conceptualize" at bounding box center [166, 178] width 66 height 16
click at [133, 172] on input "conceptualize" at bounding box center [126, 179] width 14 height 14
radio input "true"
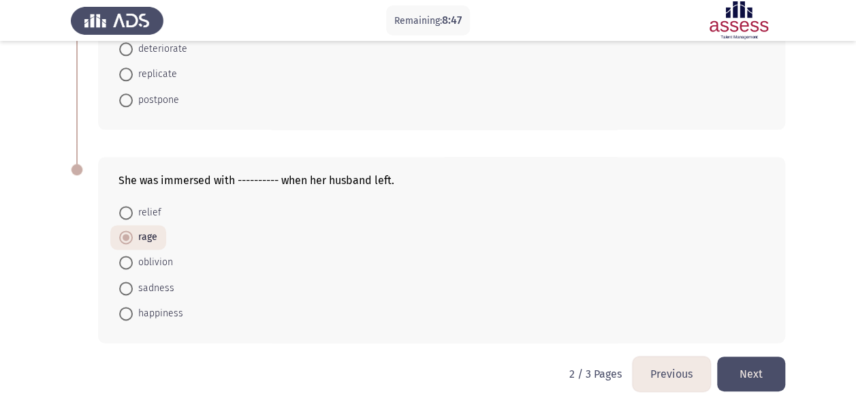
drag, startPoint x: 155, startPoint y: 286, endPoint x: 253, endPoint y: 328, distance: 107.4
click at [253, 328] on div "She was immersed with ---------- when her husband left. relief rage oblivion sa…" at bounding box center [441, 250] width 687 height 186
click at [129, 281] on span at bounding box center [126, 288] width 14 height 14
click at [129, 281] on input "sadness" at bounding box center [126, 288] width 14 height 14
radio input "true"
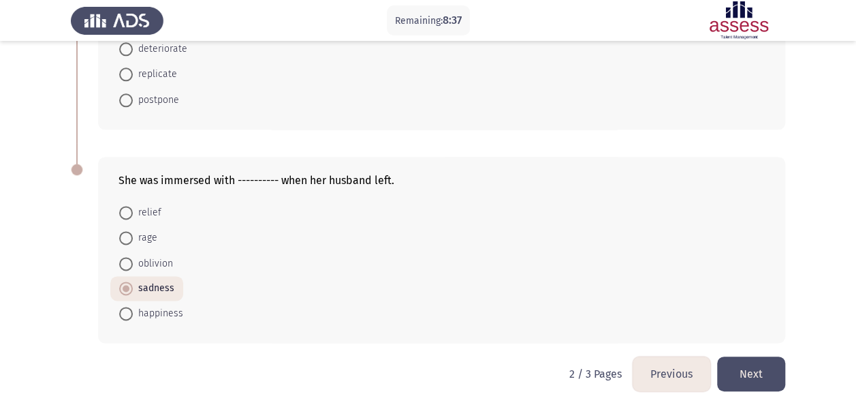
click at [745, 367] on button "Next" at bounding box center [751, 373] width 68 height 35
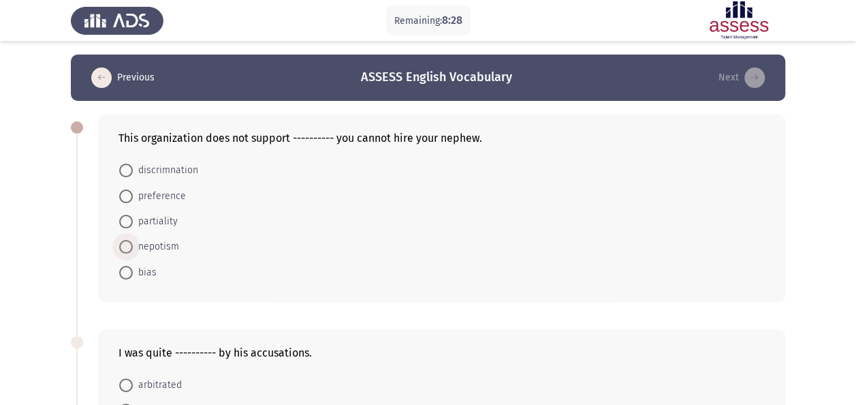
click at [174, 244] on span "nepotism" at bounding box center [156, 246] width 46 height 16
click at [133, 244] on input "nepotism" at bounding box center [126, 247] width 14 height 14
radio input "true"
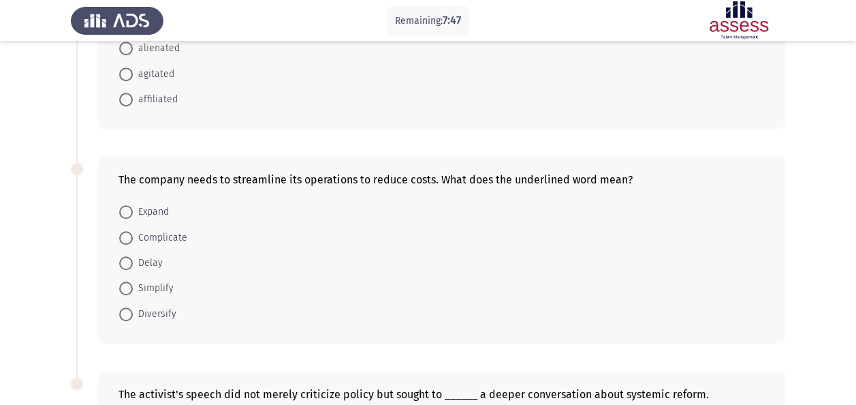
scroll to position [387, 0]
click at [143, 279] on span "Simplify" at bounding box center [153, 287] width 41 height 16
click at [133, 281] on input "Simplify" at bounding box center [126, 288] width 14 height 14
radio input "true"
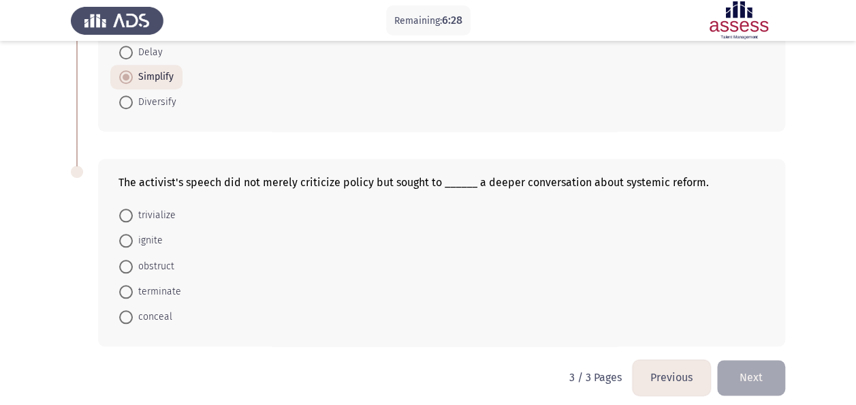
scroll to position [601, 0]
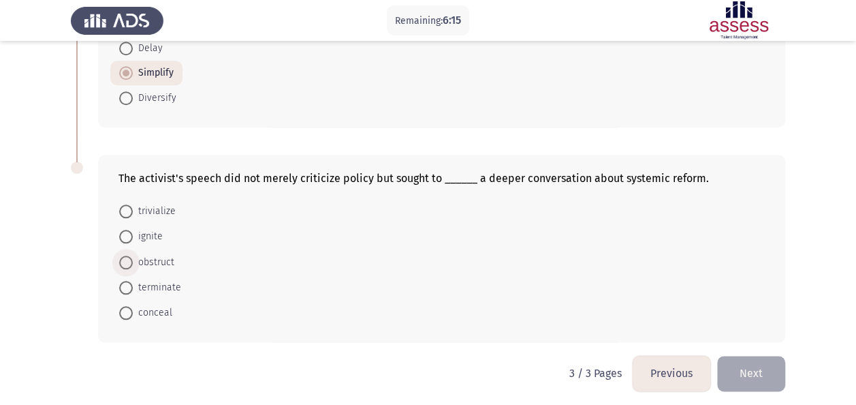
click at [169, 254] on span "obstruct" at bounding box center [154, 262] width 42 height 16
click at [133, 255] on input "obstruct" at bounding box center [126, 262] width 14 height 14
radio input "true"
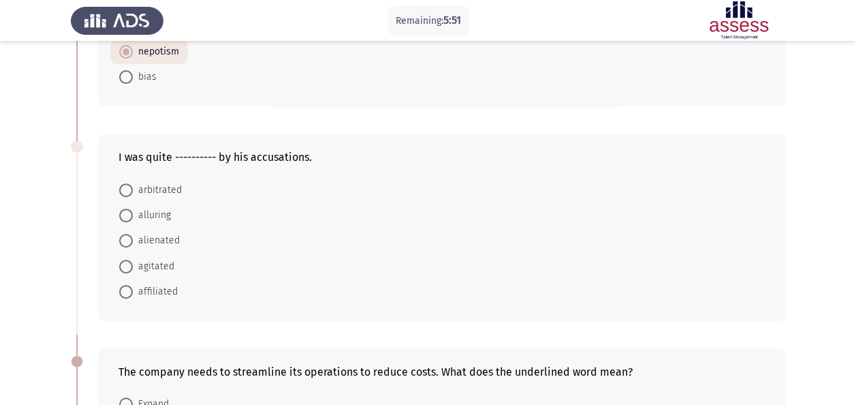
scroll to position [196, 0]
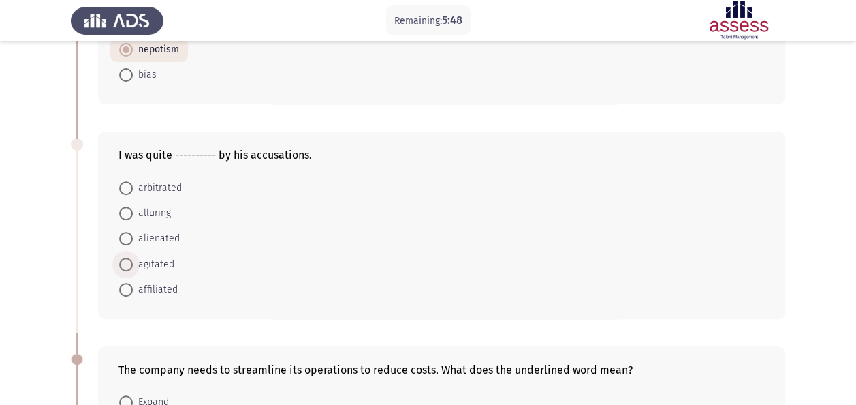
click at [172, 262] on span "agitated" at bounding box center [154, 264] width 42 height 16
click at [133, 262] on input "agitated" at bounding box center [126, 264] width 14 height 14
radio input "true"
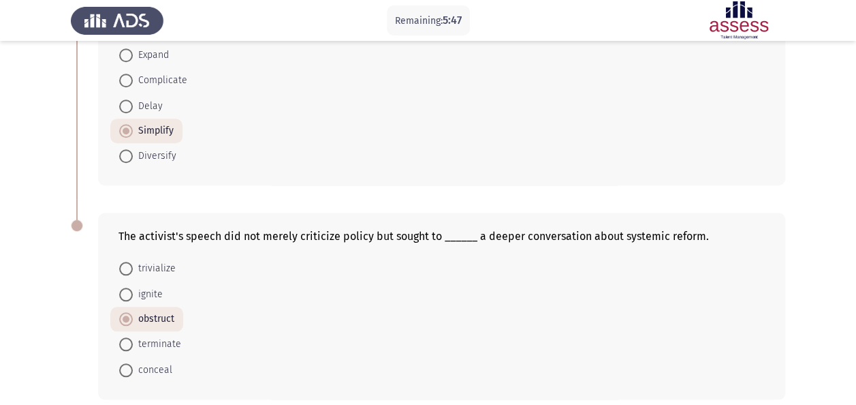
scroll to position [599, 0]
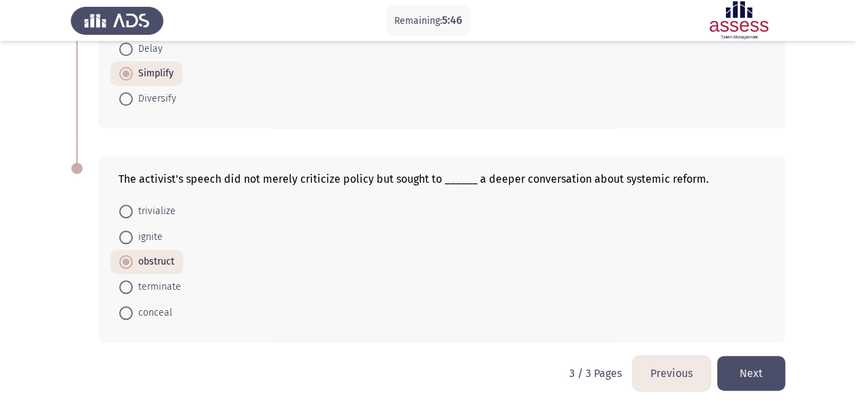
click at [739, 364] on button "Next" at bounding box center [751, 373] width 68 height 35
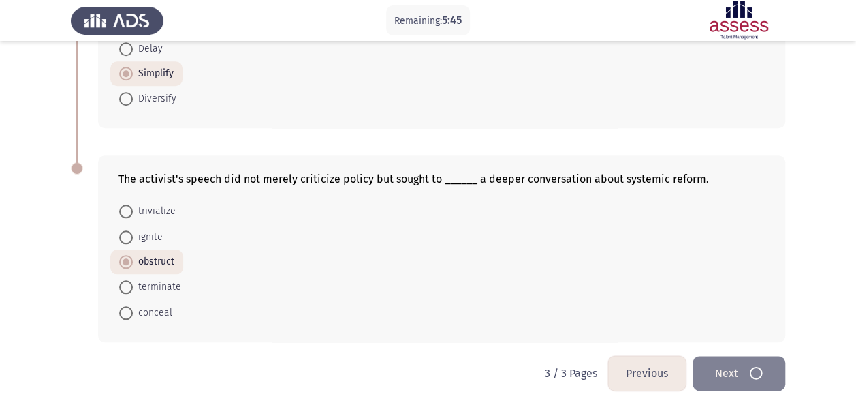
scroll to position [0, 0]
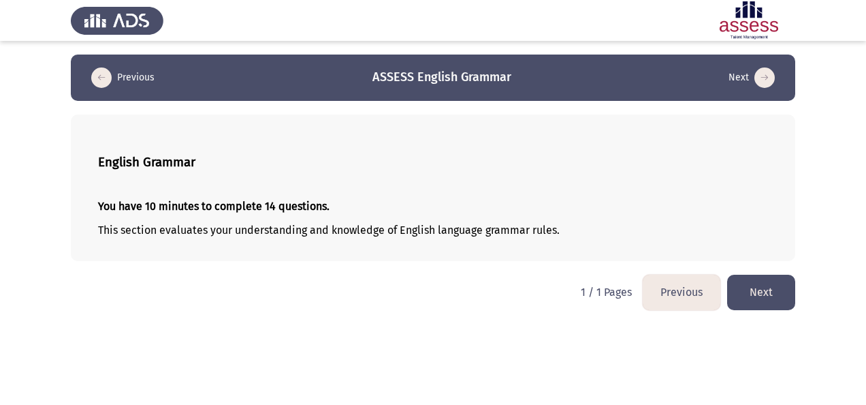
click at [768, 301] on button "Next" at bounding box center [761, 291] width 68 height 35
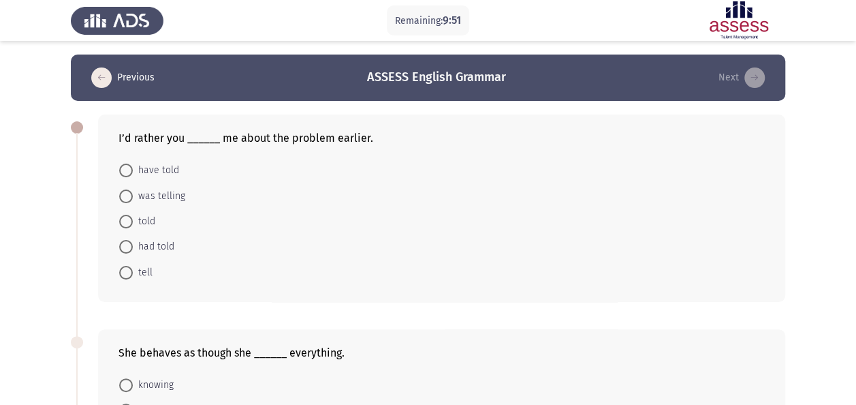
click at [157, 227] on mat-radio-button "told" at bounding box center [137, 220] width 54 height 25
click at [150, 223] on span "told" at bounding box center [144, 221] width 22 height 16
click at [133, 223] on input "told" at bounding box center [126, 222] width 14 height 14
radio input "true"
click at [171, 168] on span "have told" at bounding box center [156, 170] width 46 height 16
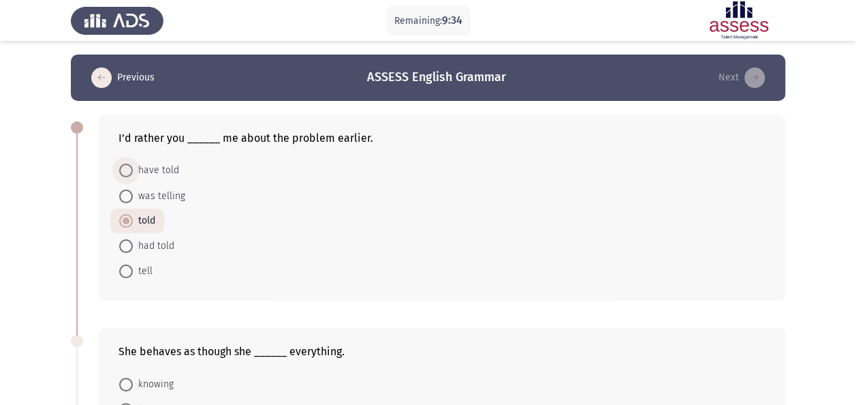
click at [133, 168] on input "have told" at bounding box center [126, 170] width 14 height 14
radio input "true"
click at [152, 215] on span "told" at bounding box center [144, 220] width 22 height 16
click at [133, 215] on input "told" at bounding box center [126, 221] width 14 height 14
radio input "true"
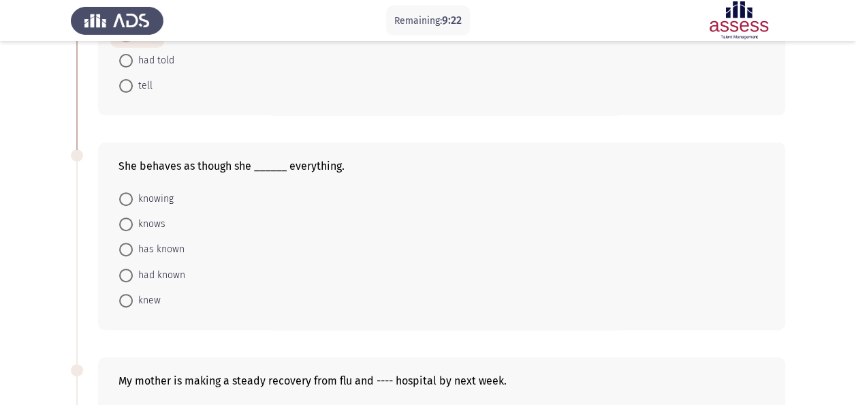
scroll to position [204, 0]
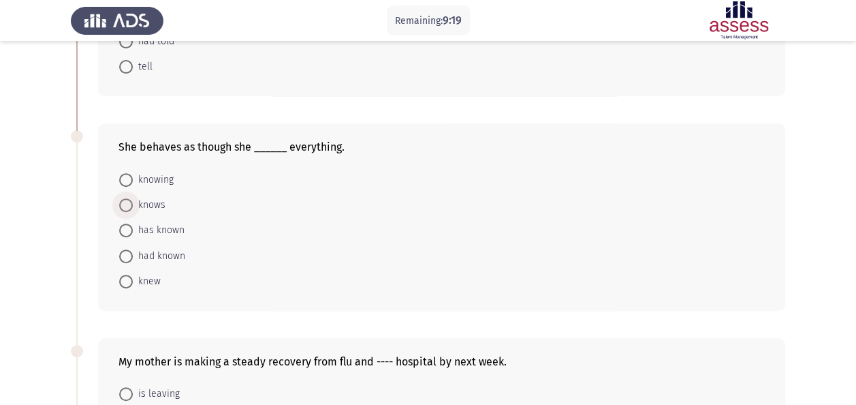
click at [153, 200] on span "knows" at bounding box center [149, 205] width 33 height 16
click at [133, 200] on input "knows" at bounding box center [126, 205] width 14 height 14
radio input "true"
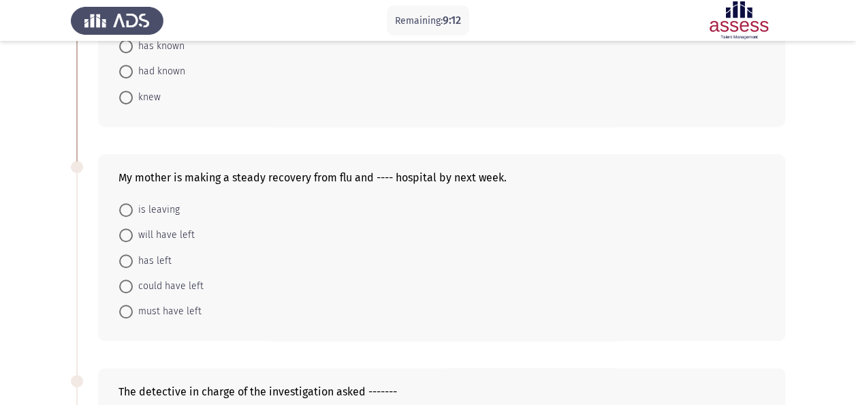
scroll to position [409, 0]
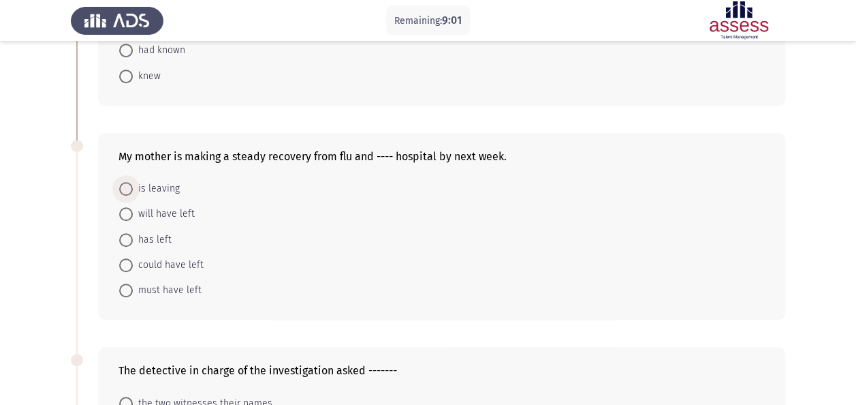
click at [172, 189] on span "is leaving" at bounding box center [156, 188] width 47 height 16
click at [133, 189] on input "is leaving" at bounding box center [126, 189] width 14 height 14
radio input "true"
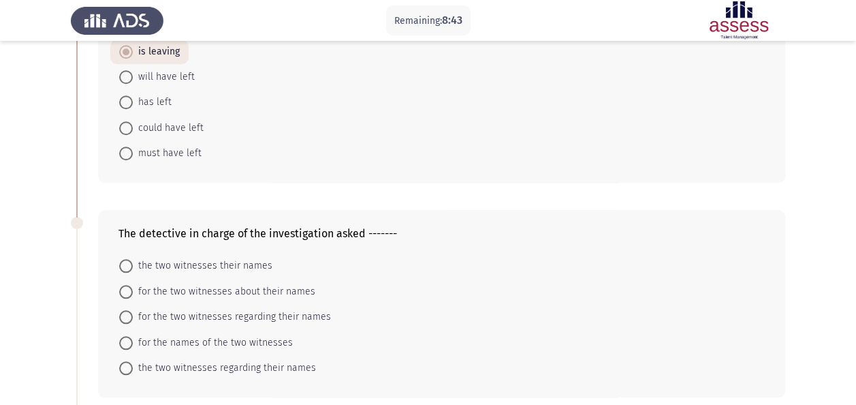
scroll to position [613, 0]
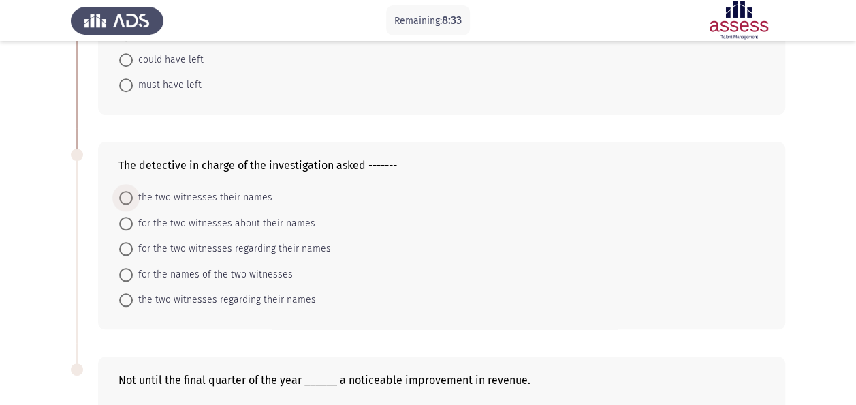
click at [256, 192] on span "the two witnesses their names" at bounding box center [203, 197] width 140 height 16
click at [133, 192] on input "the two witnesses their names" at bounding box center [126, 198] width 14 height 14
radio input "true"
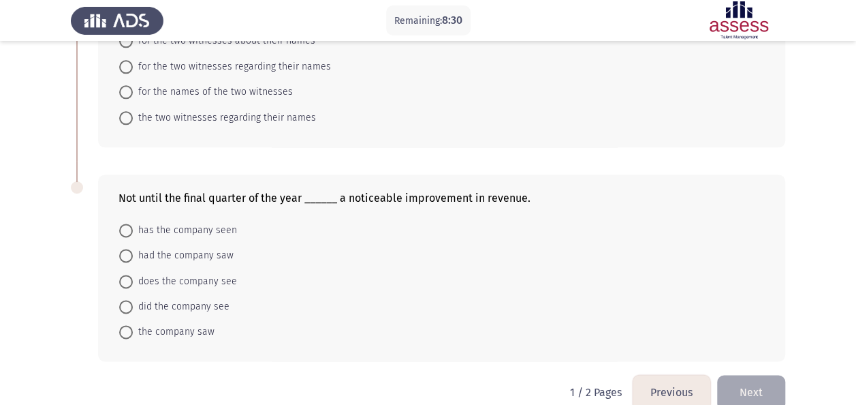
scroll to position [812, 0]
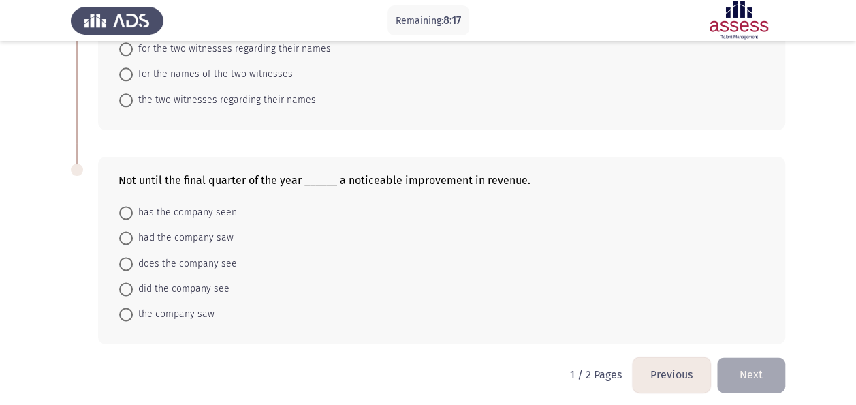
click at [187, 206] on span "has the company seen" at bounding box center [185, 212] width 104 height 16
click at [133, 206] on input "has the company seen" at bounding box center [126, 213] width 14 height 14
radio input "true"
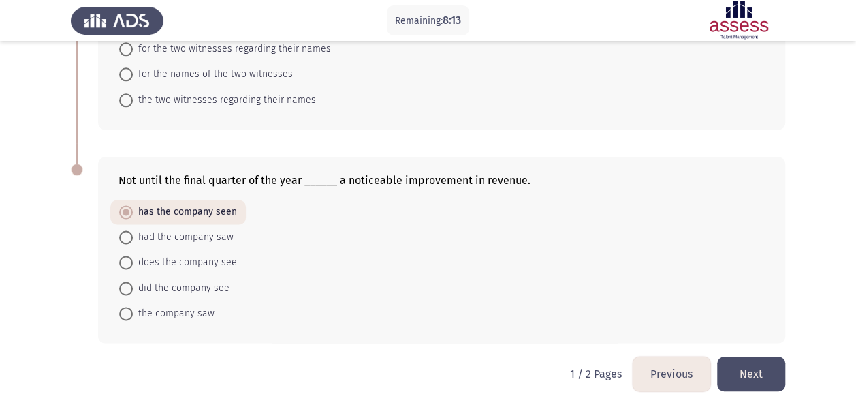
click at [764, 372] on button "Next" at bounding box center [751, 373] width 68 height 35
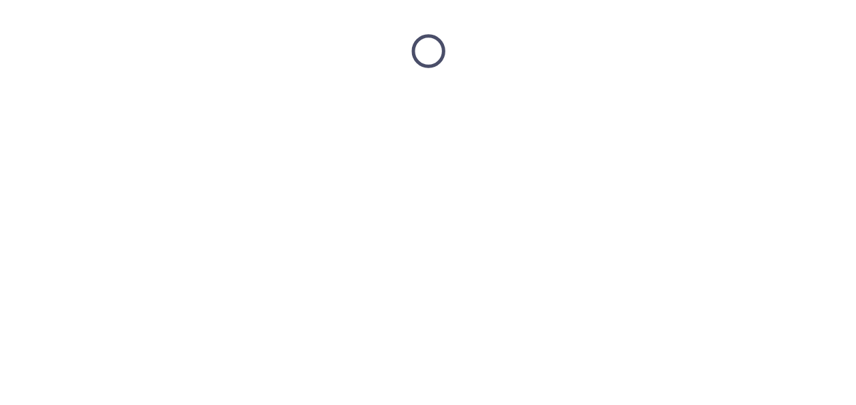
scroll to position [0, 0]
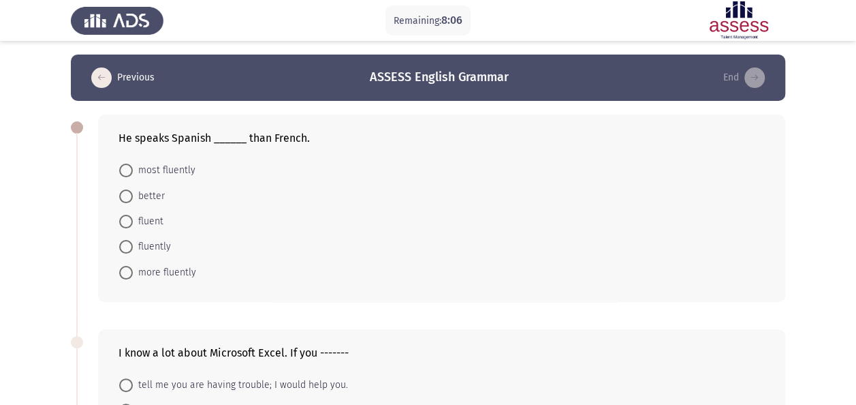
click at [172, 275] on span "more fluently" at bounding box center [164, 272] width 63 height 16
click at [133, 275] on input "more fluently" at bounding box center [126, 273] width 14 height 14
radio input "true"
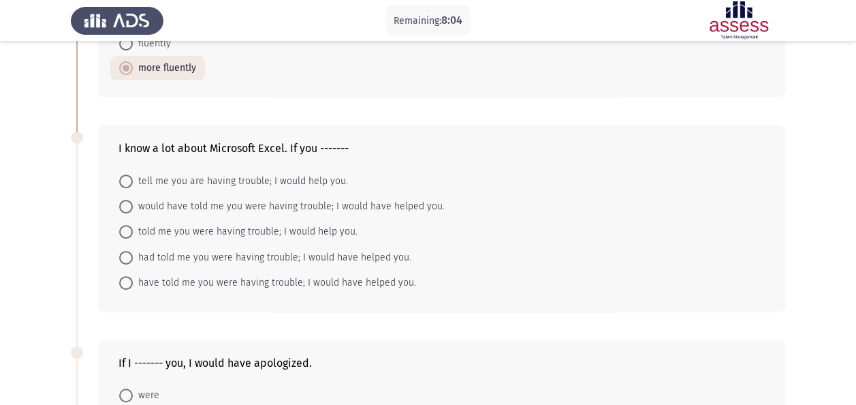
scroll to position [204, 0]
click at [197, 206] on span "would have told me you were having trouble; I would have helped you." at bounding box center [289, 205] width 312 height 16
click at [133, 206] on input "would have told me you were having trouble; I would have helped you." at bounding box center [126, 205] width 14 height 14
radio input "true"
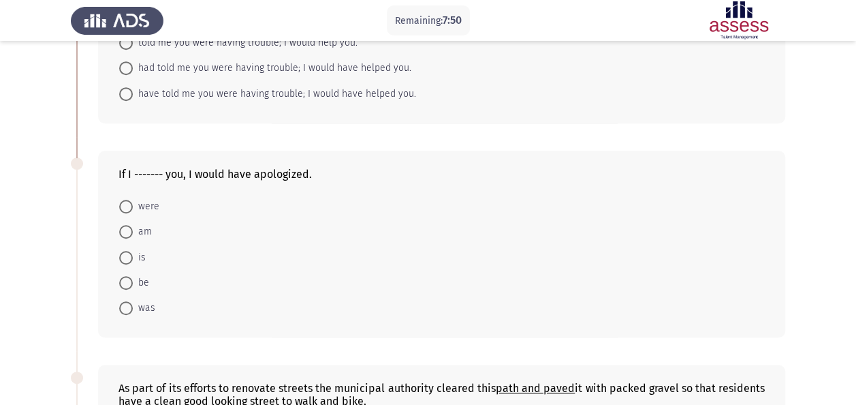
scroll to position [477, 0]
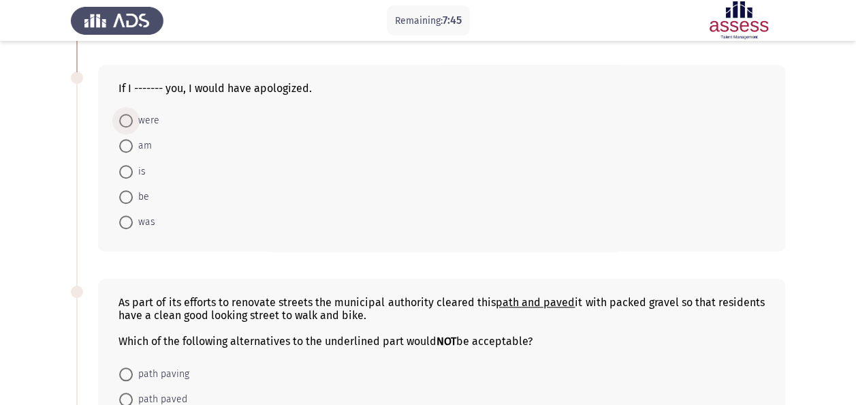
click at [151, 124] on span "were" at bounding box center [146, 120] width 27 height 16
click at [133, 124] on input "were" at bounding box center [126, 121] width 14 height 14
radio input "true"
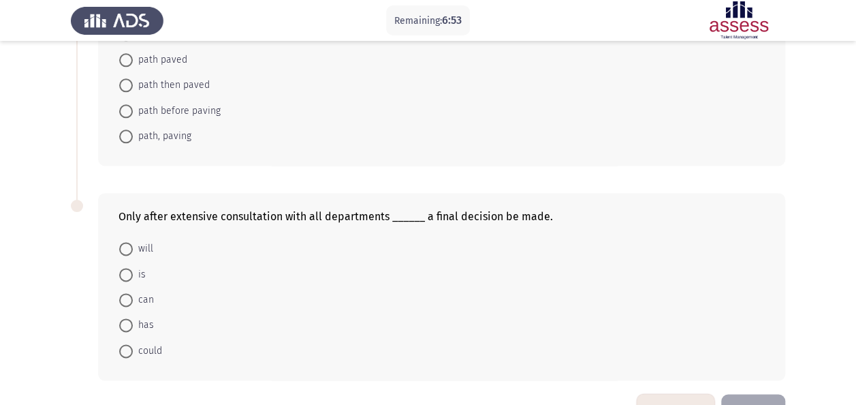
scroll to position [851, 0]
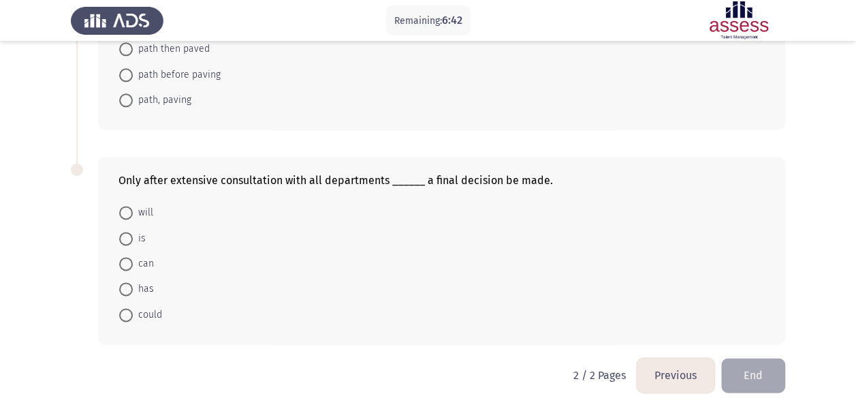
click at [151, 260] on span "can" at bounding box center [143, 263] width 21 height 16
click at [133, 260] on input "can" at bounding box center [126, 264] width 14 height 14
radio input "true"
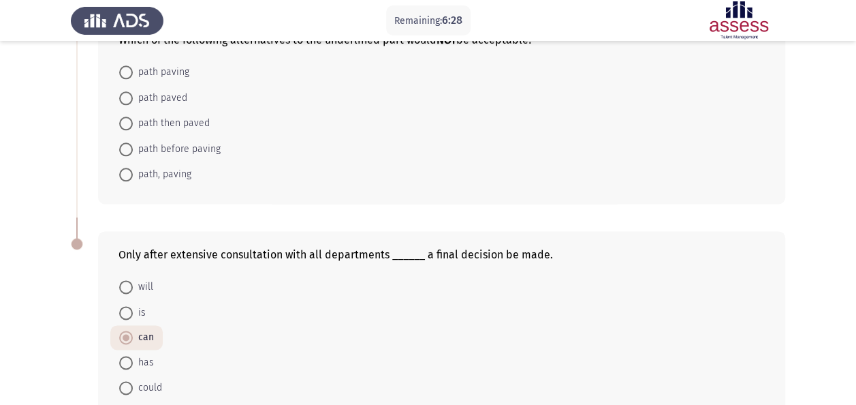
scroll to position [714, 0]
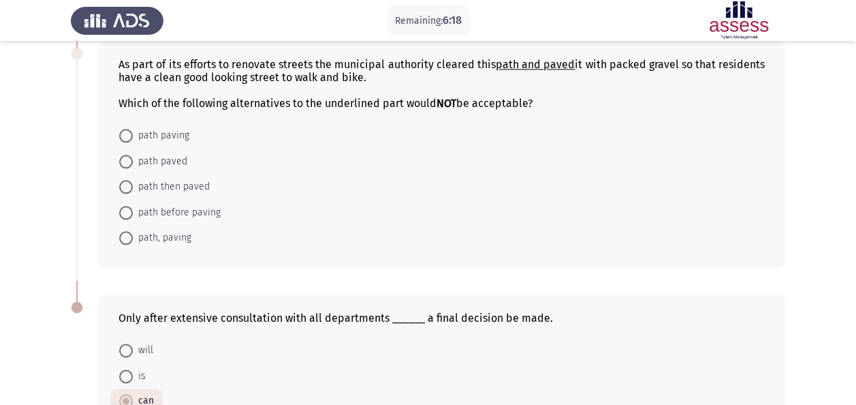
click at [183, 236] on span "path, paving" at bounding box center [162, 238] width 59 height 16
click at [133, 236] on input "path, paving" at bounding box center [126, 238] width 14 height 14
radio input "true"
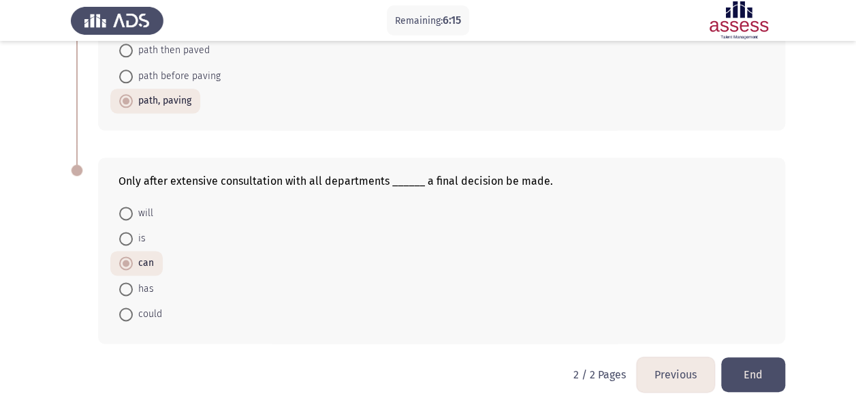
click at [757, 368] on button "End" at bounding box center [753, 374] width 64 height 35
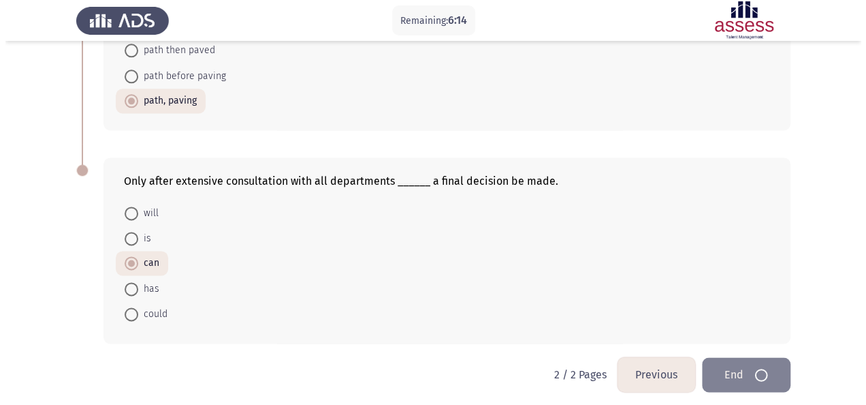
scroll to position [0, 0]
